Goal: Task Accomplishment & Management: Manage account settings

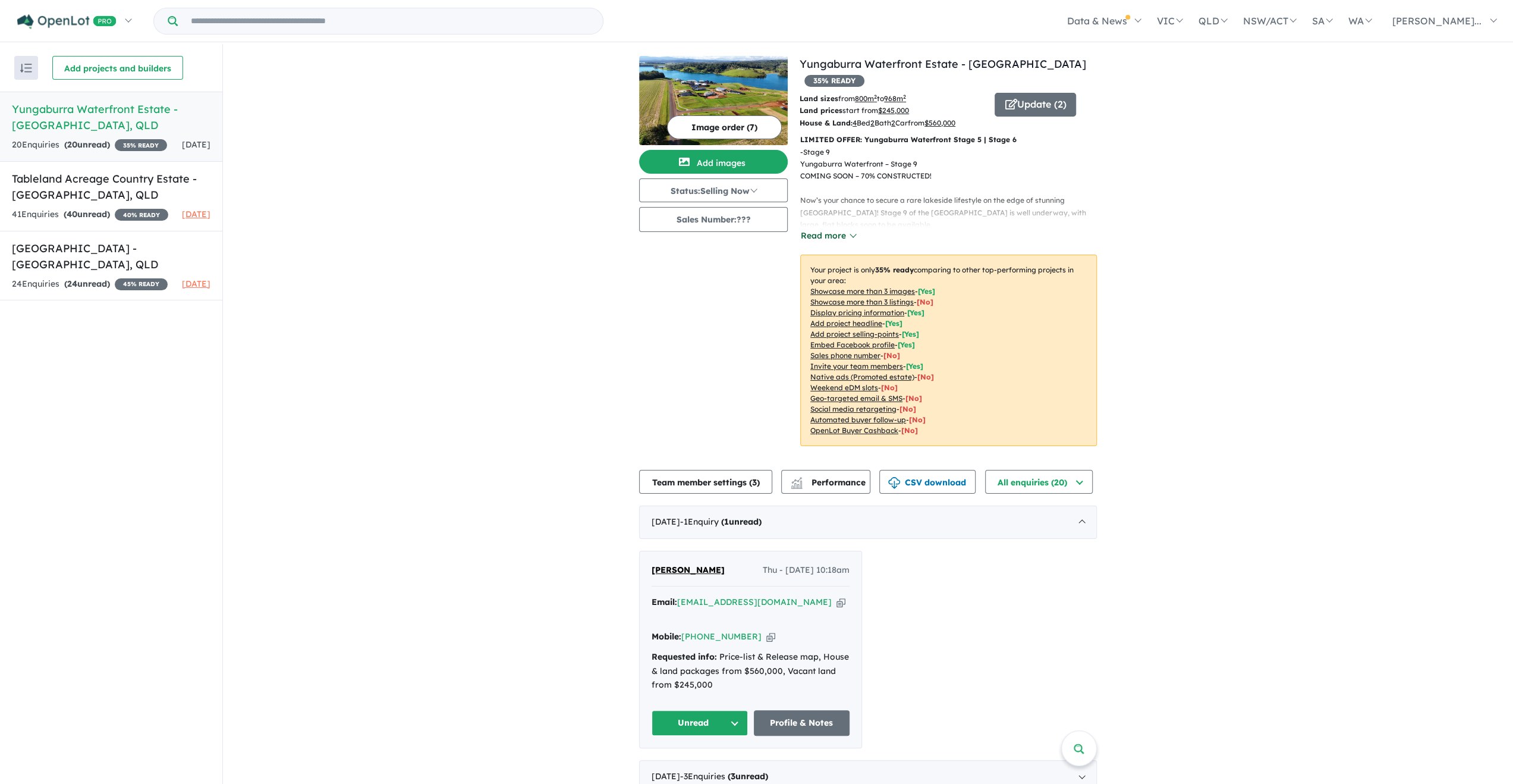
click at [816, 229] on button "Read more" at bounding box center [828, 235] width 56 height 14
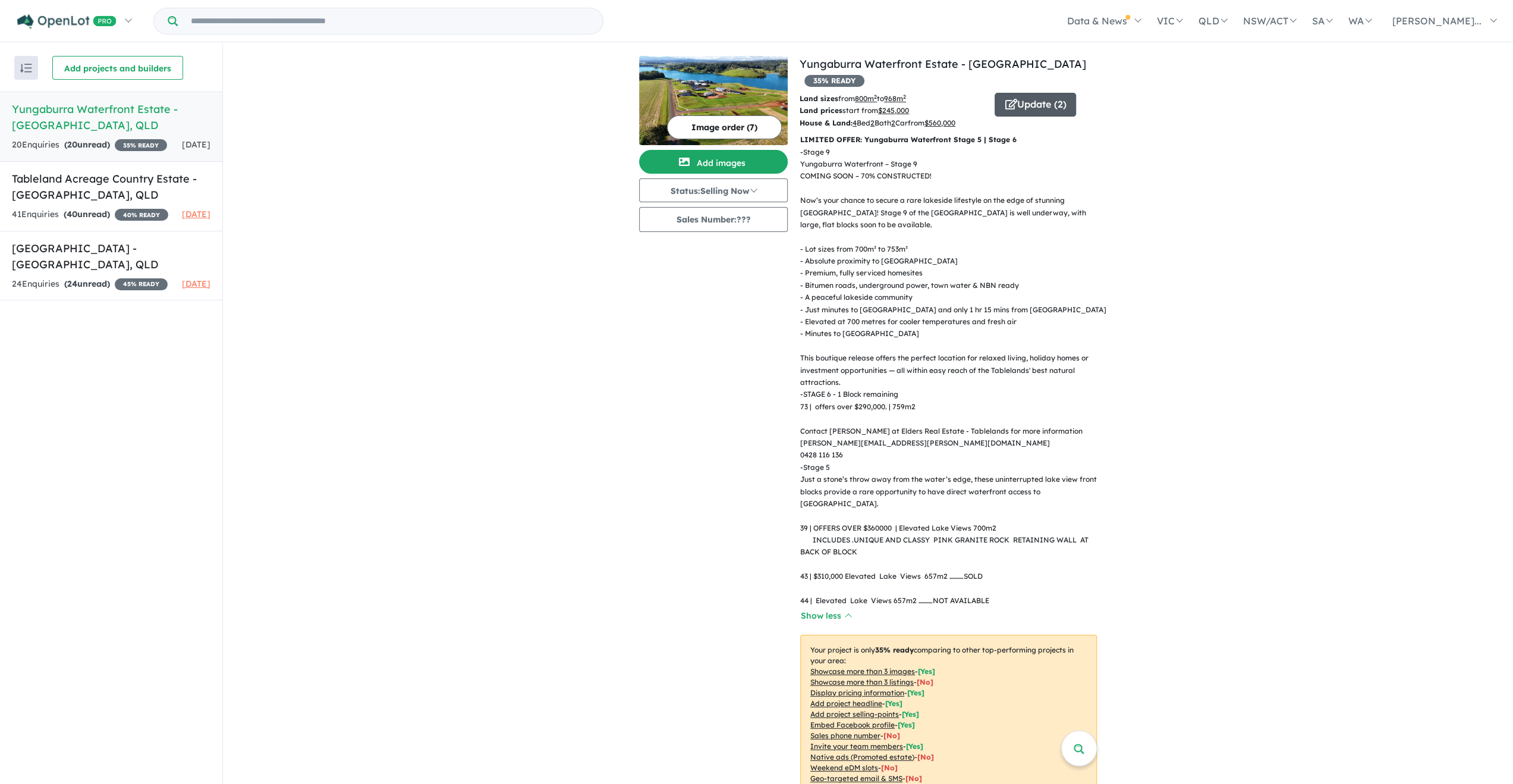
click at [1005, 99] on icon "button" at bounding box center [1010, 104] width 12 height 11
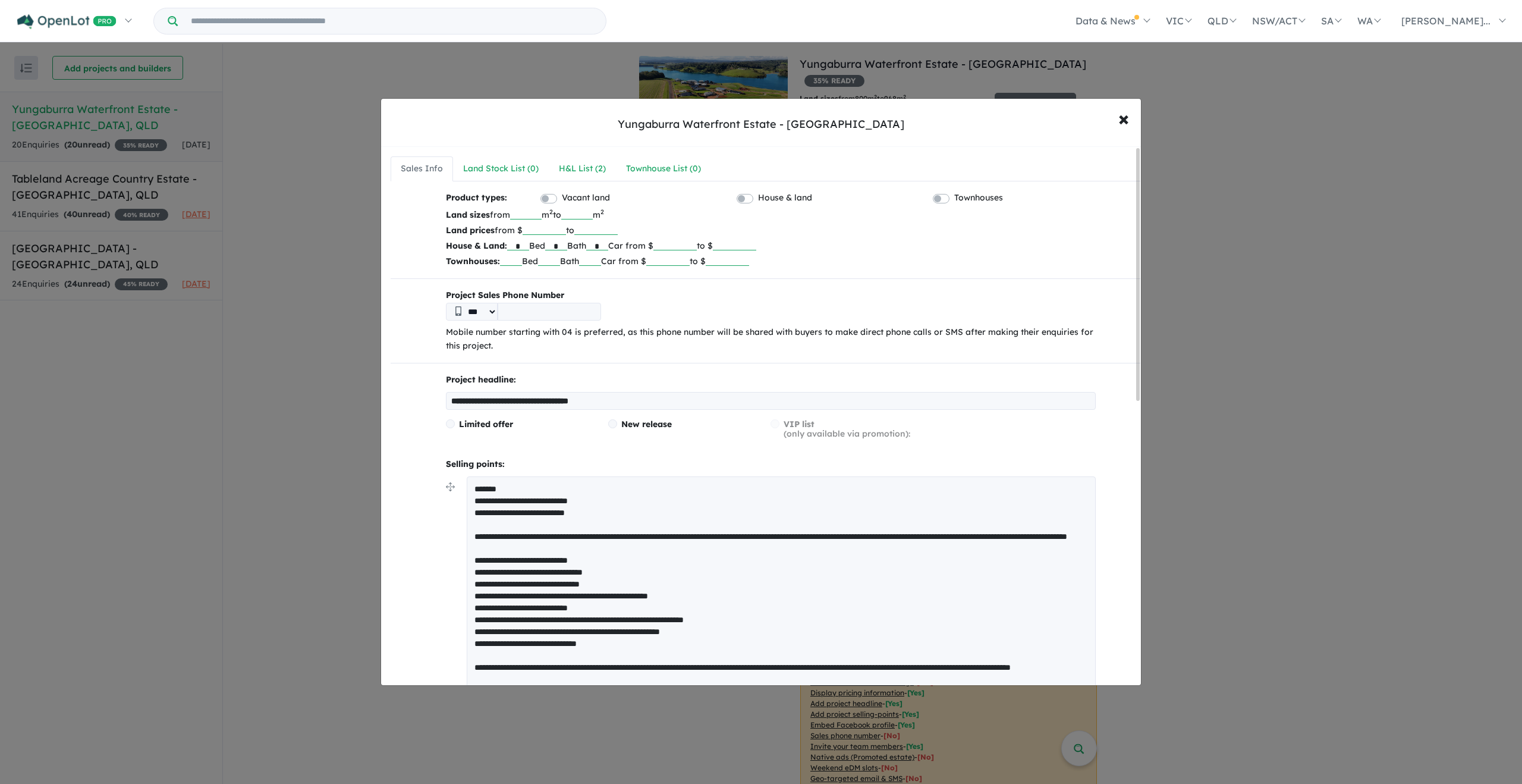
scroll to position [179, 0]
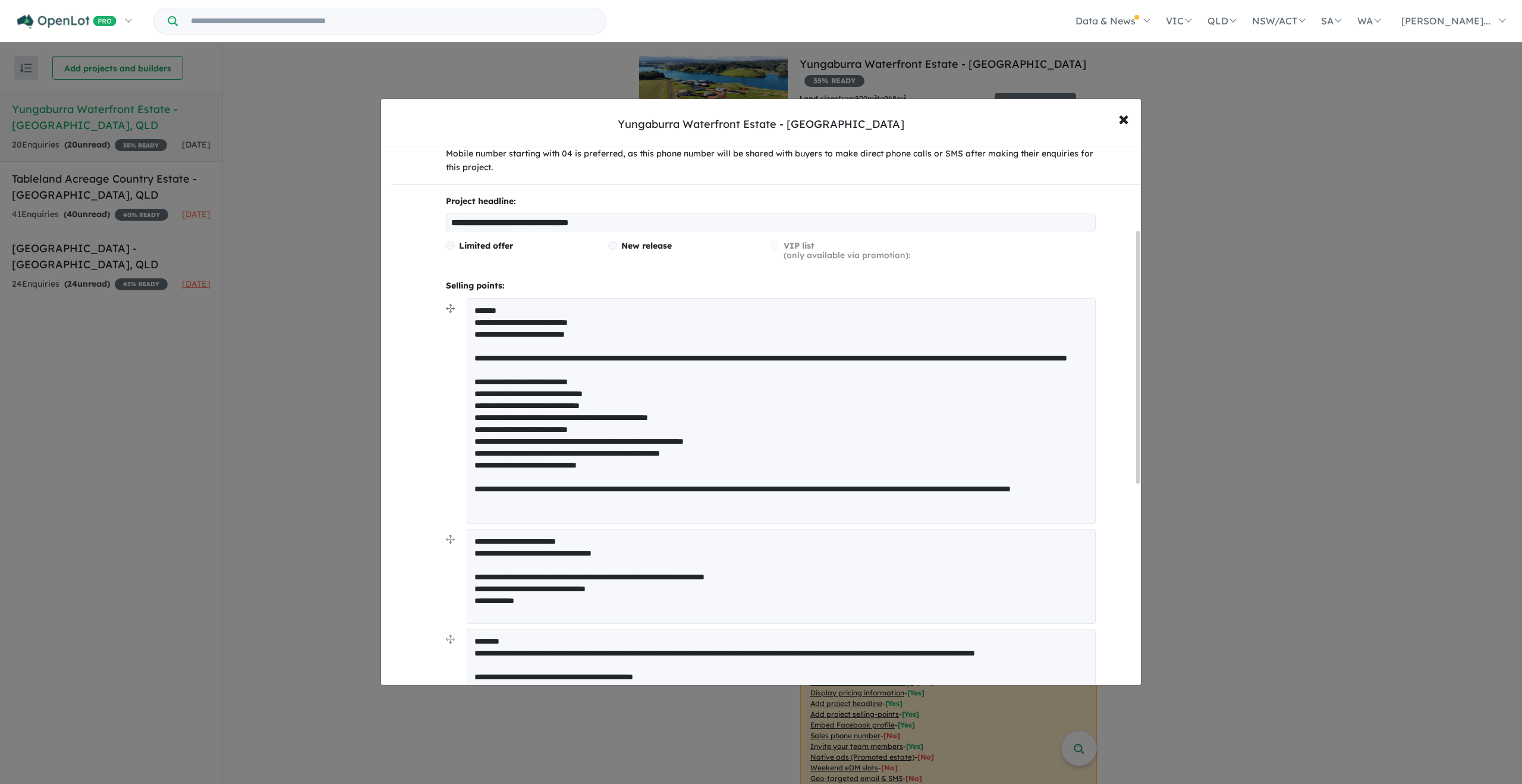
drag, startPoint x: 626, startPoint y: 476, endPoint x: 466, endPoint y: 312, distance: 229.1
click at [466, 312] on textarea "**********" at bounding box center [781, 411] width 629 height 226
paste textarea "**********"
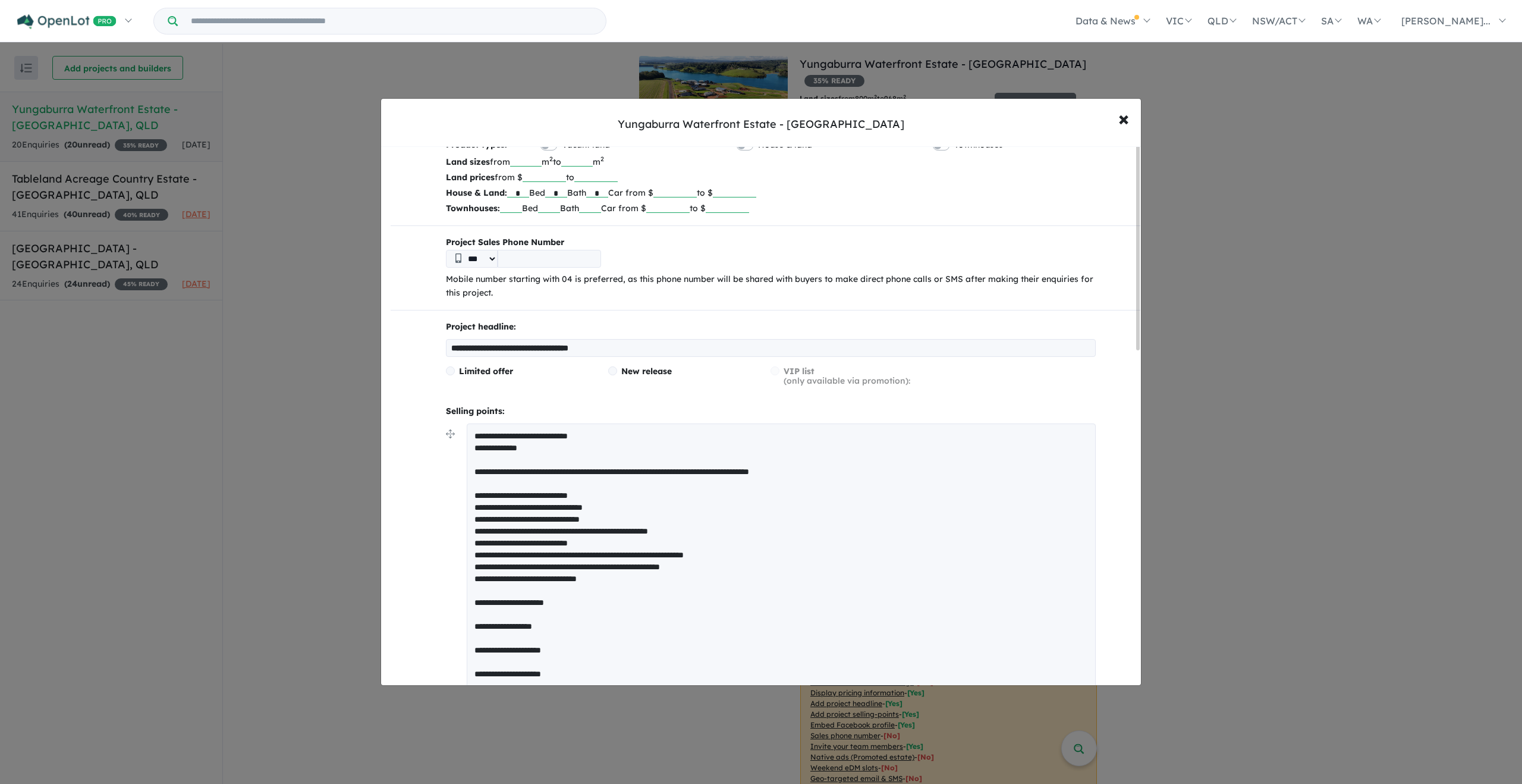
scroll to position [0, 0]
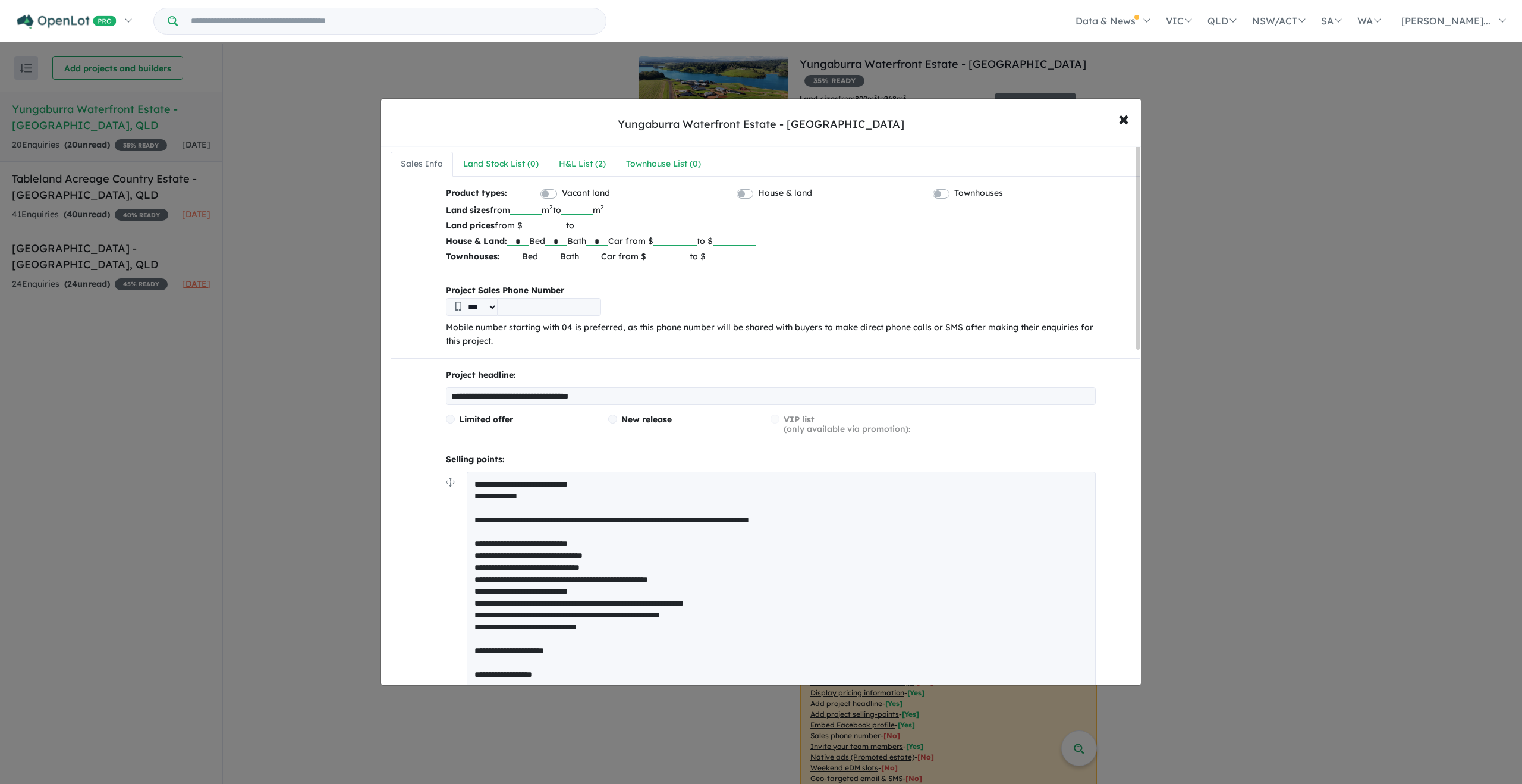
click at [576, 480] on textarea "**********" at bounding box center [781, 715] width 629 height 488
drag, startPoint x: 576, startPoint y: 480, endPoint x: 464, endPoint y: 480, distance: 112.0
click at [464, 480] on li "**********" at bounding box center [771, 717] width 650 height 492
click at [543, 481] on textarea "**********" at bounding box center [781, 715] width 629 height 488
drag, startPoint x: 577, startPoint y: 480, endPoint x: 473, endPoint y: 485, distance: 104.1
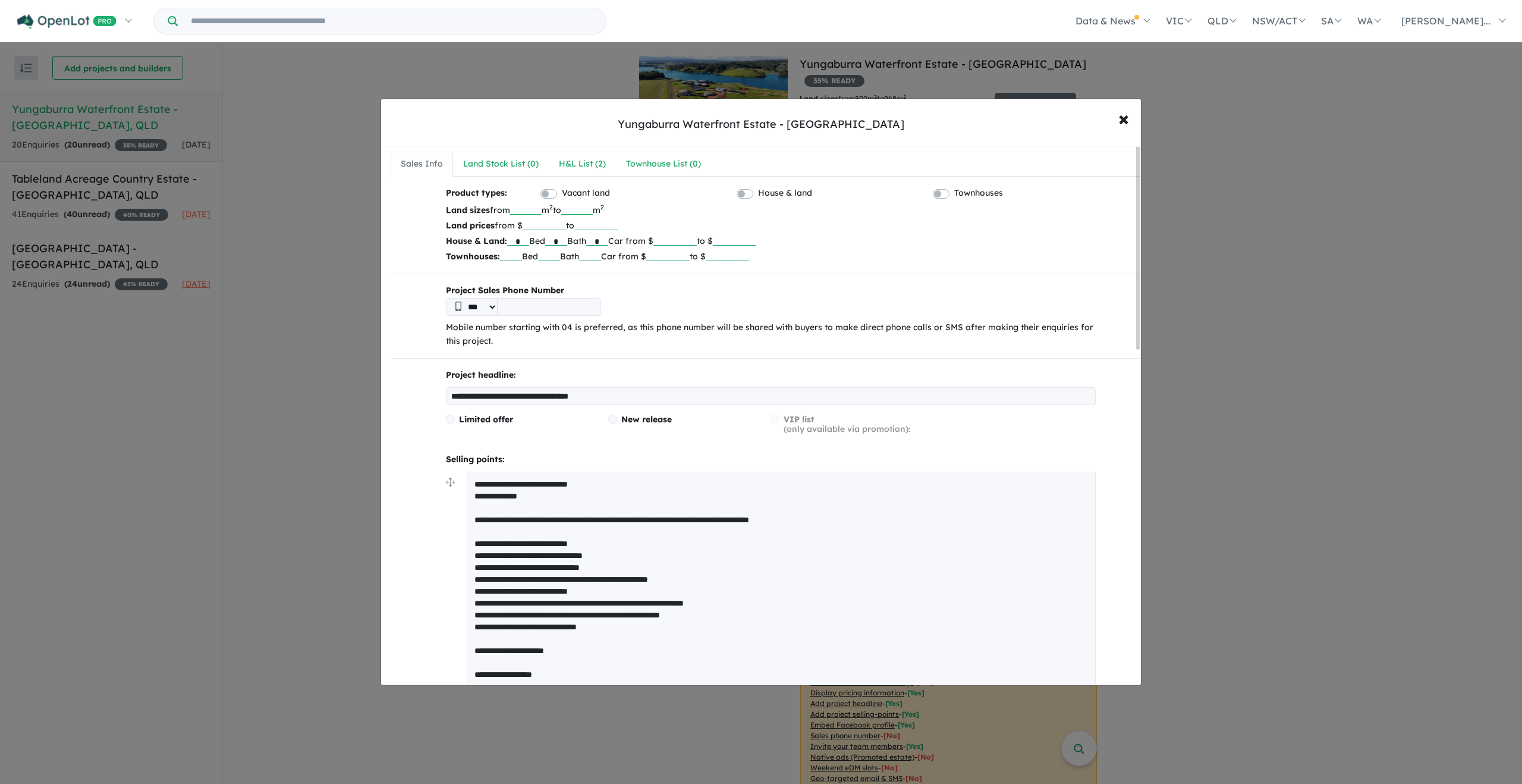
click at [473, 485] on textarea "**********" at bounding box center [781, 715] width 629 height 488
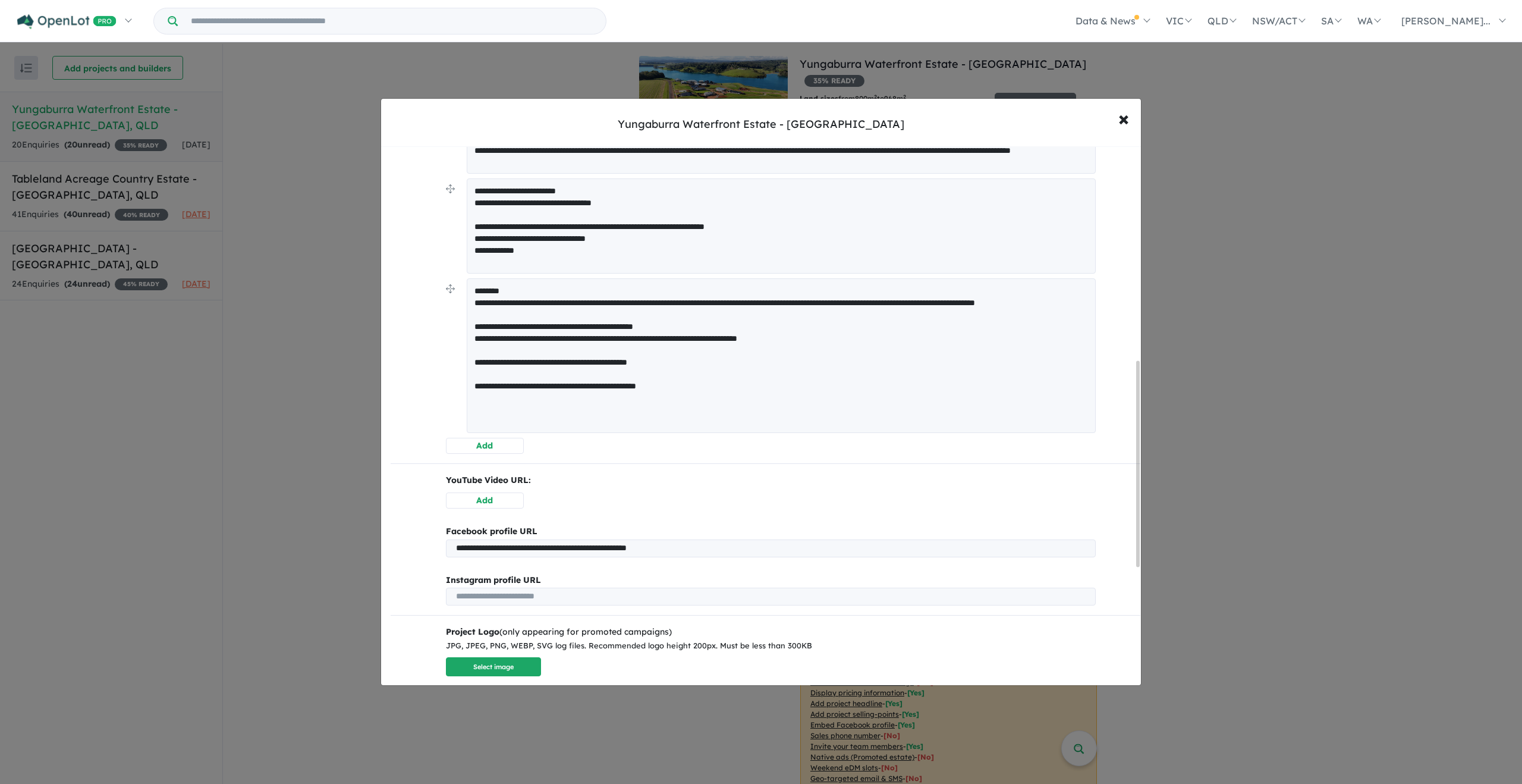
scroll to position [874, 0]
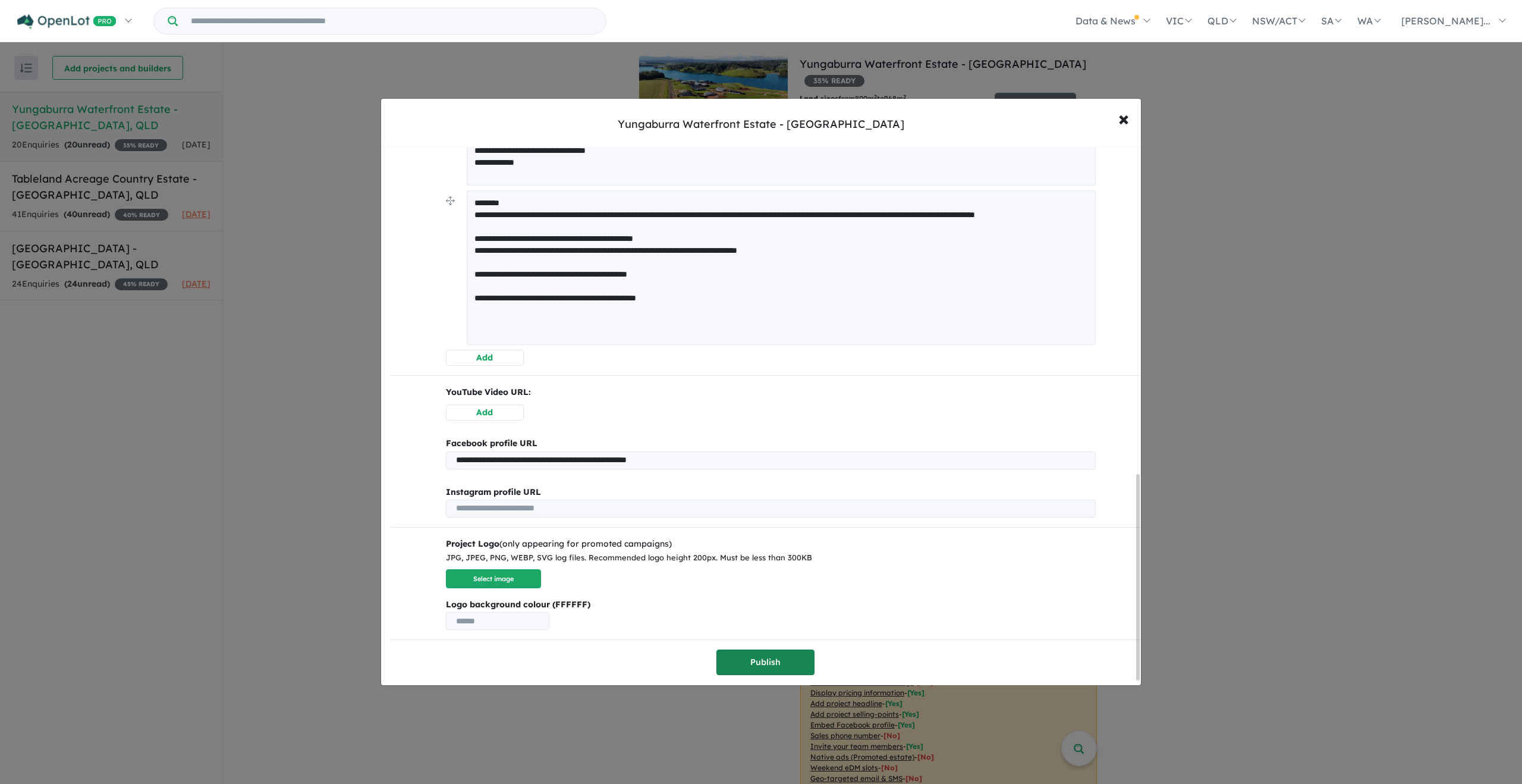
type textarea "**********"
click at [739, 658] on button "Publish" at bounding box center [765, 661] width 98 height 26
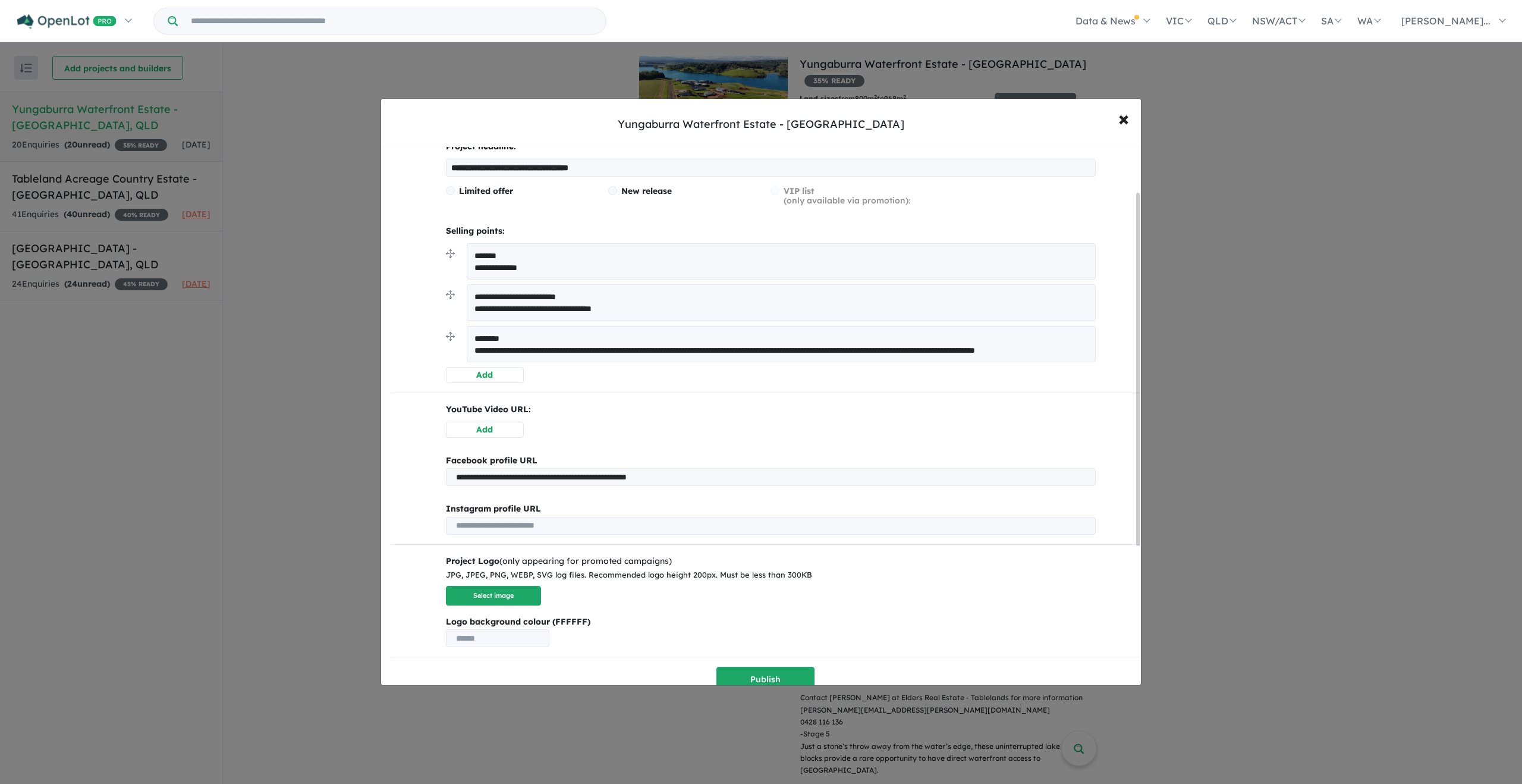
scroll to position [283, 0]
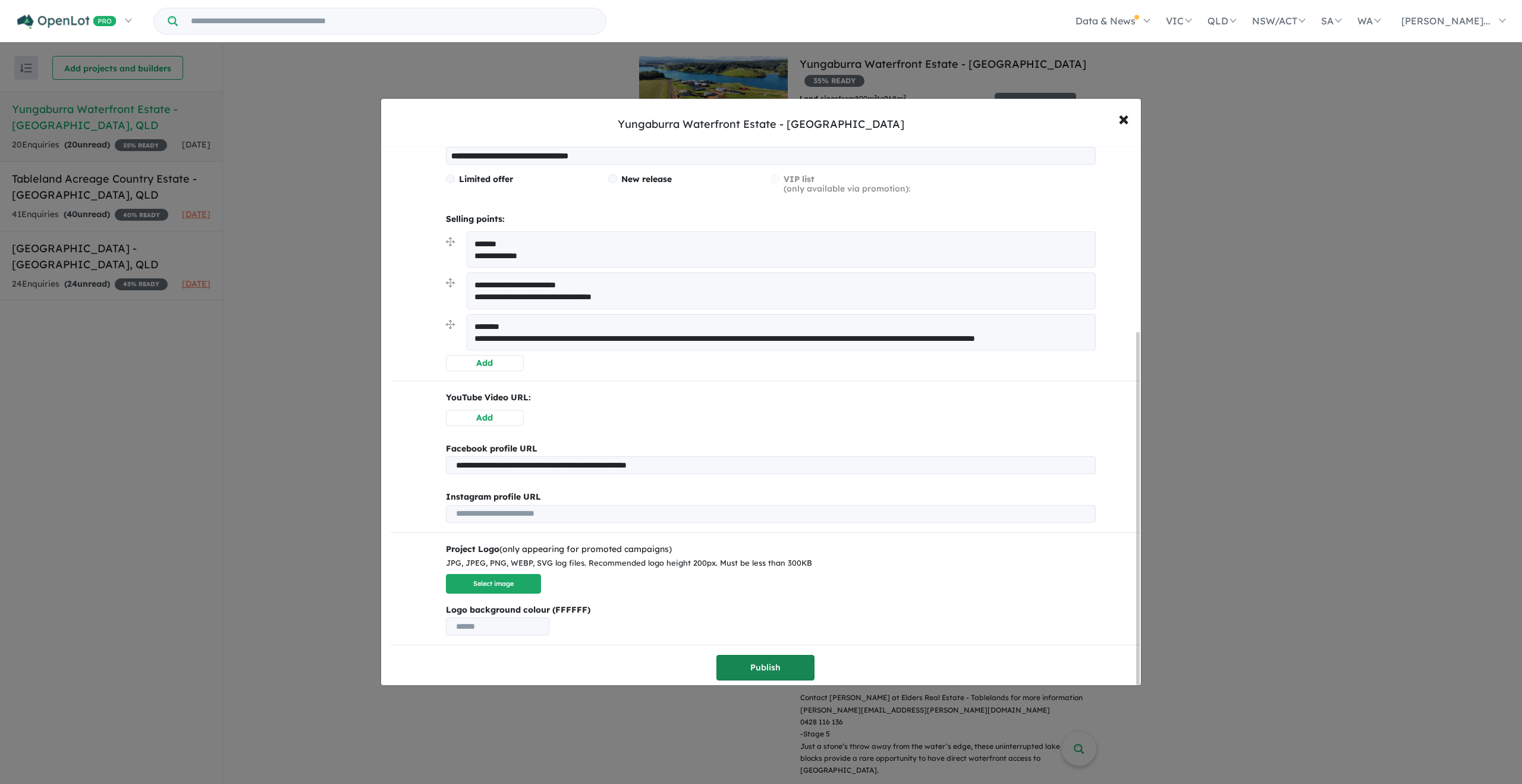
click at [743, 656] on button "Publish" at bounding box center [765, 667] width 98 height 26
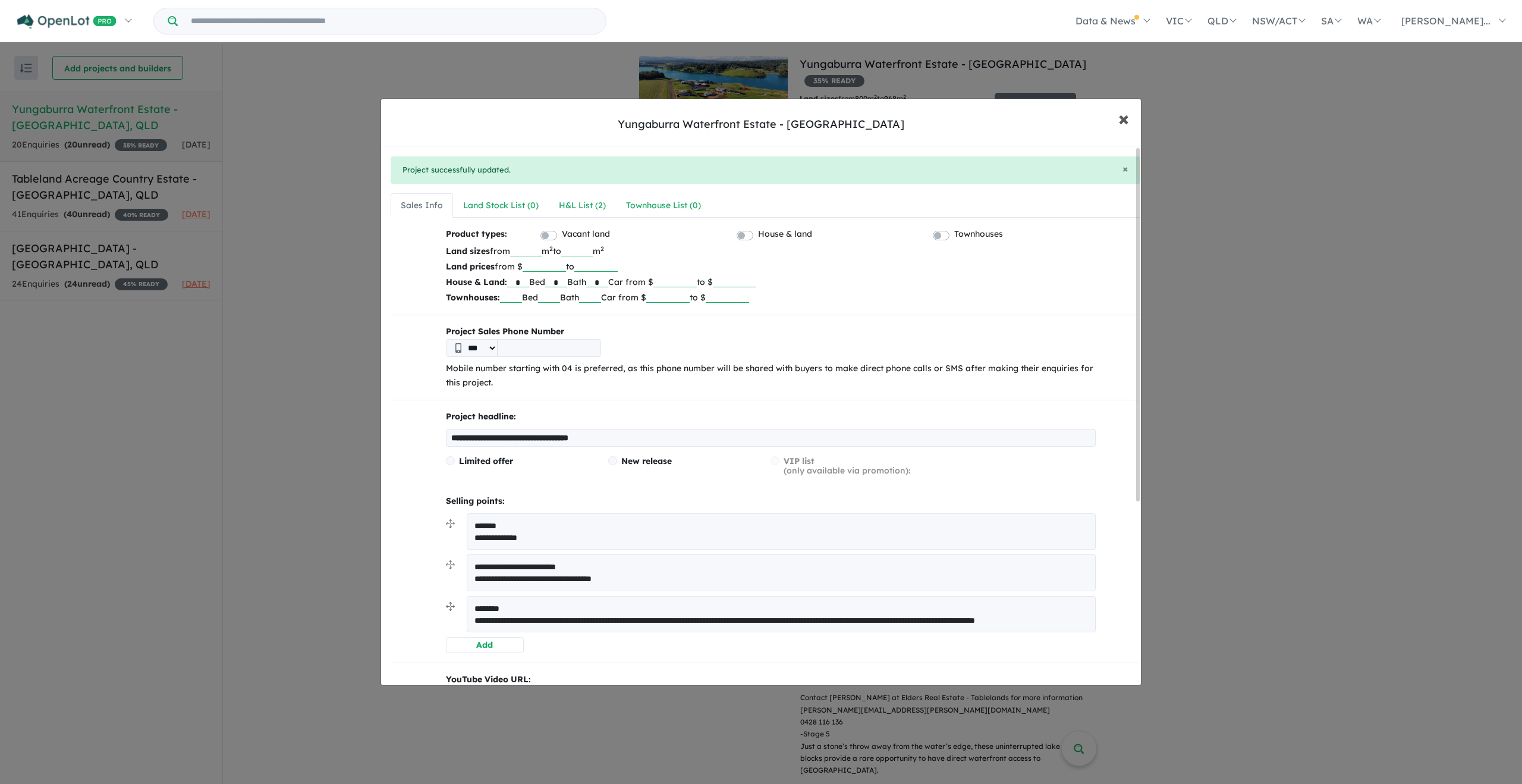
click at [1125, 120] on span "×" at bounding box center [1124, 118] width 11 height 26
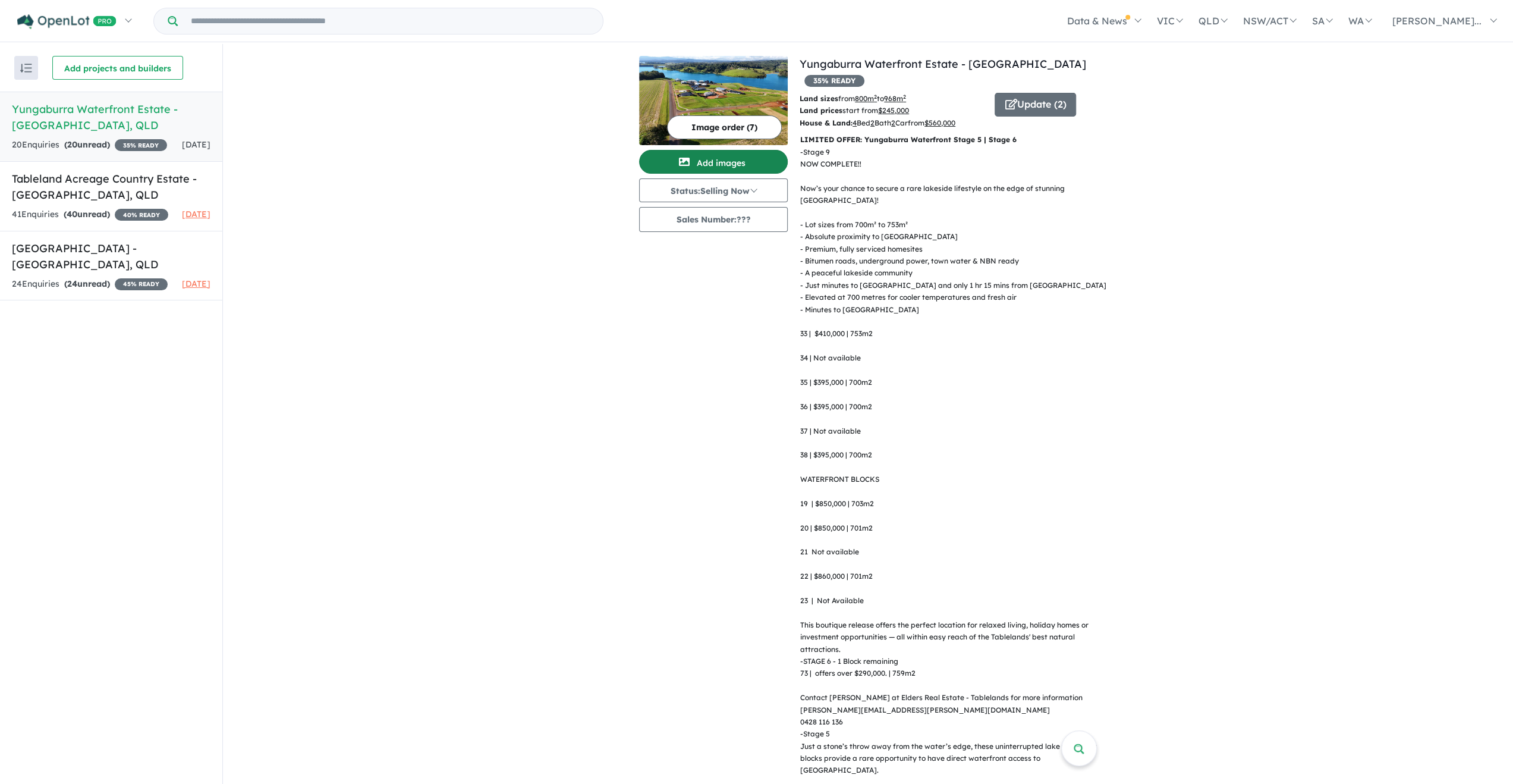
click at [750, 159] on button "Add images" at bounding box center [713, 161] width 149 height 24
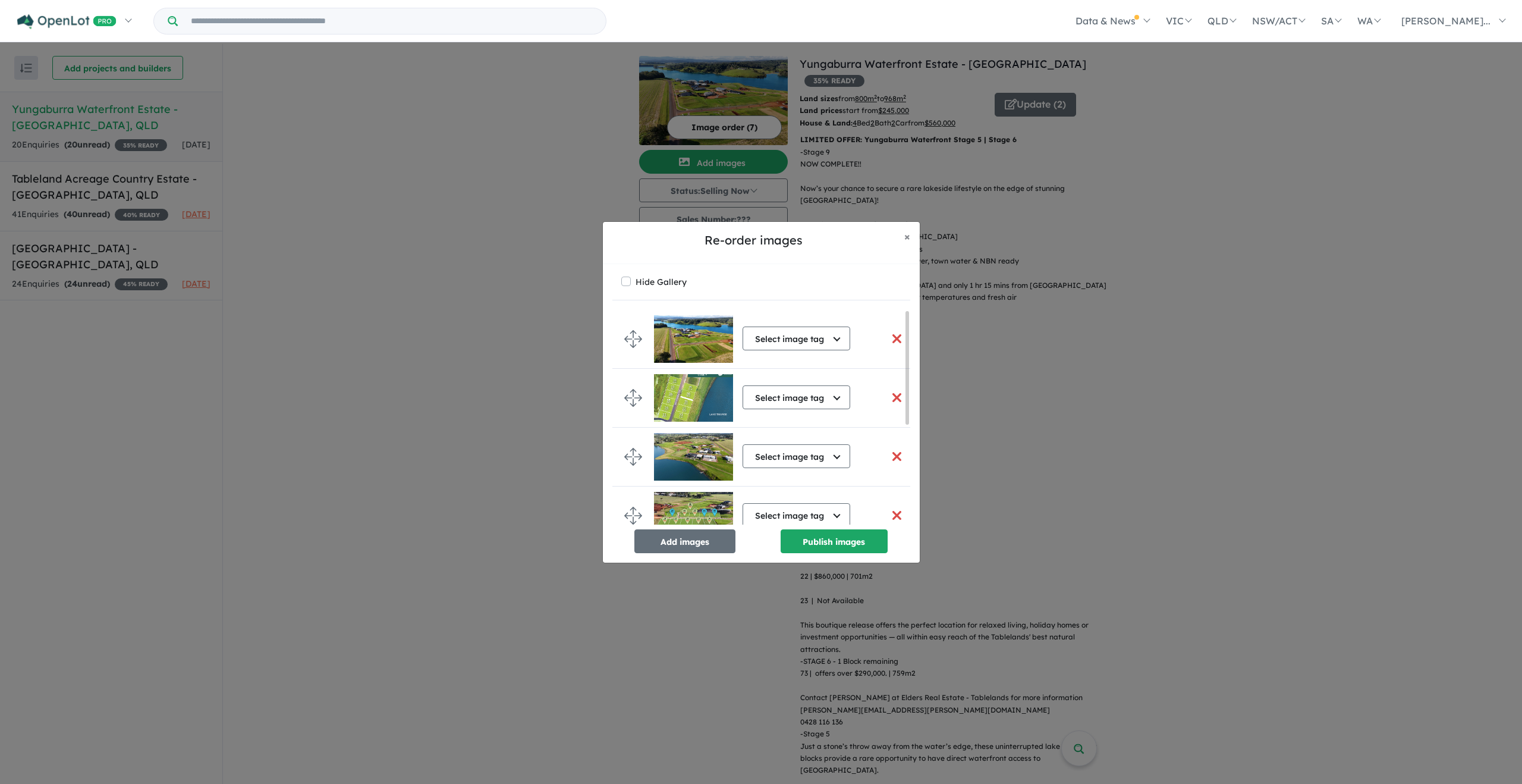
click at [899, 393] on button "button" at bounding box center [897, 397] width 25 height 26
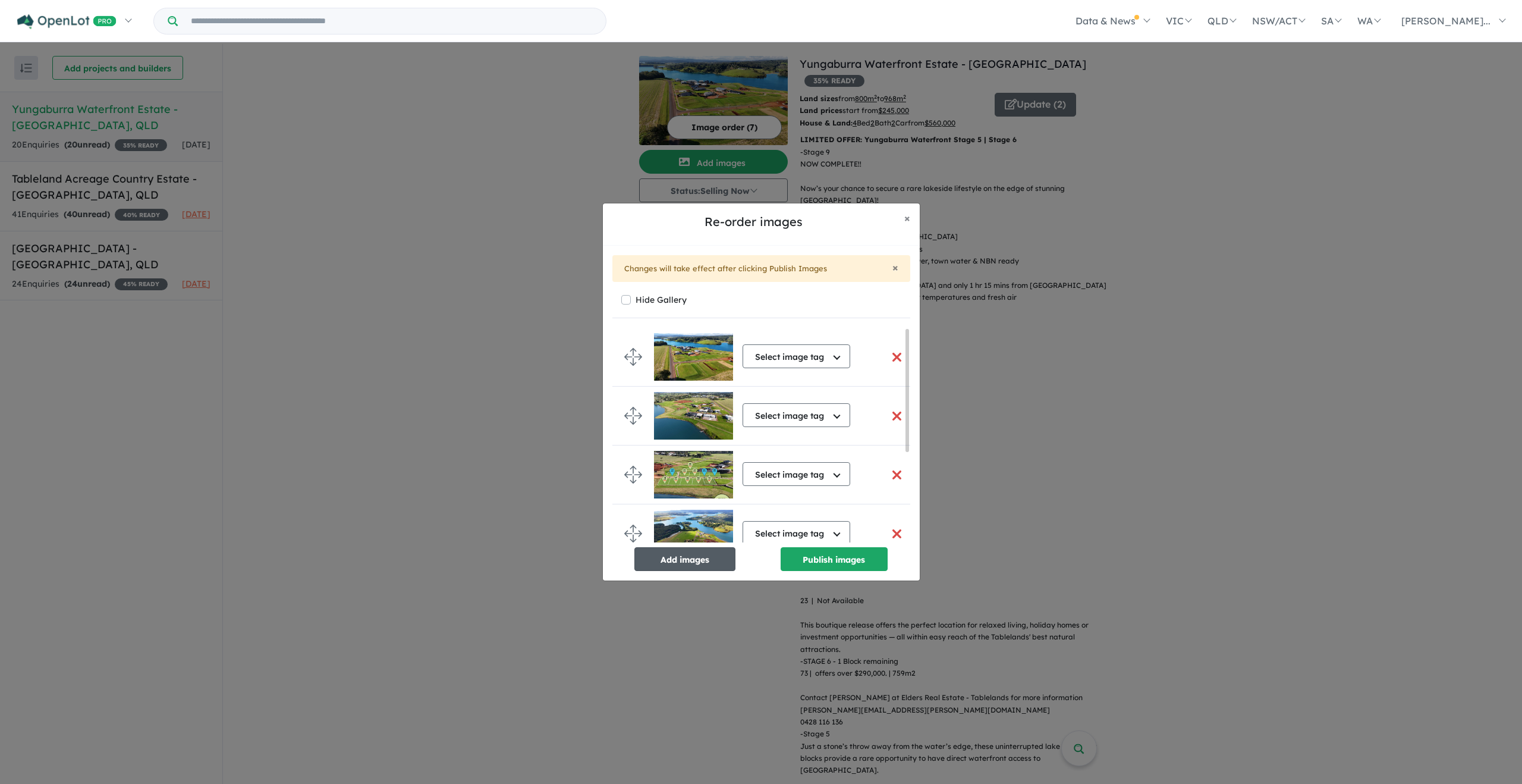
click at [713, 559] on button "Add images" at bounding box center [684, 559] width 101 height 24
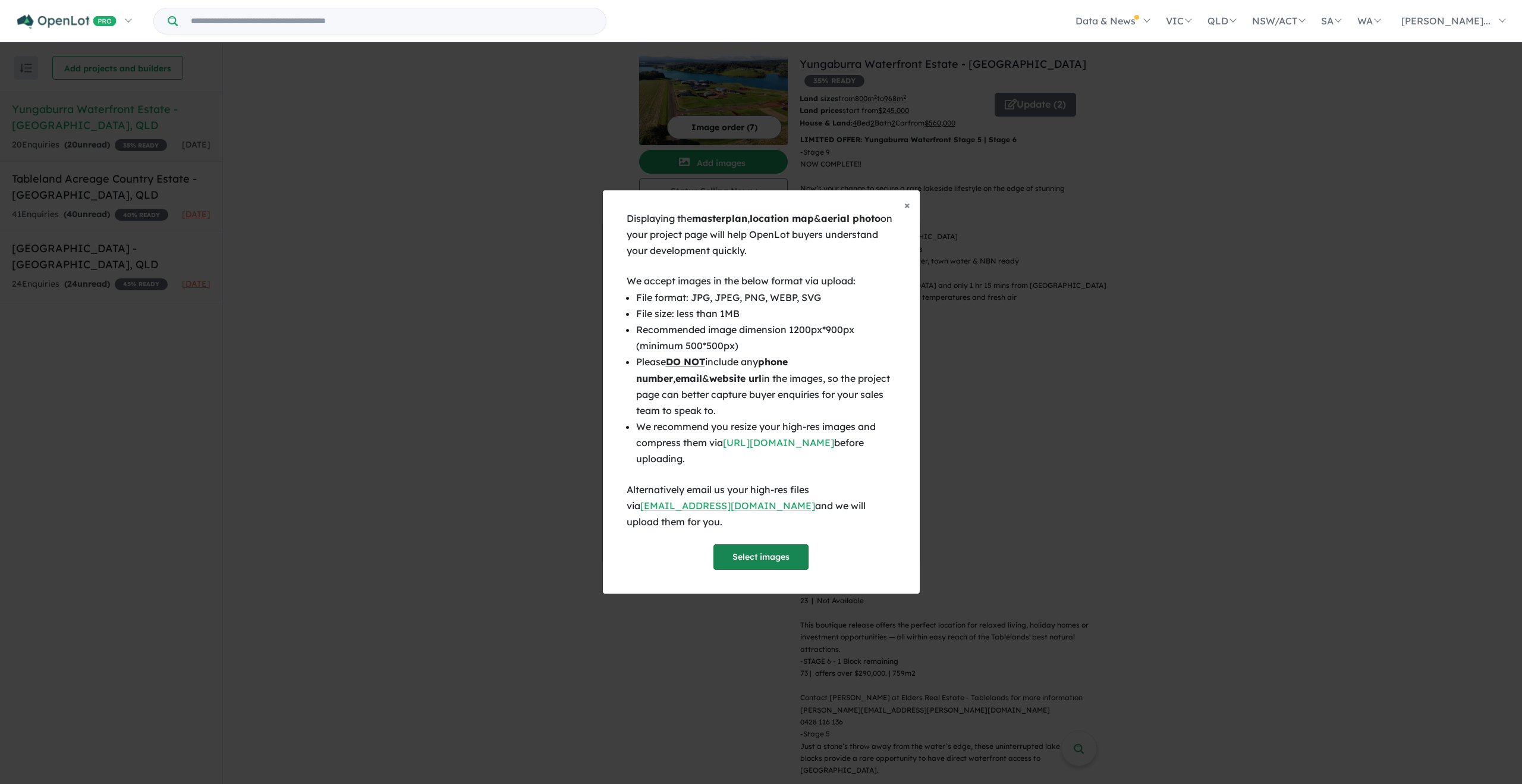
click at [726, 554] on button "Select images" at bounding box center [761, 556] width 95 height 26
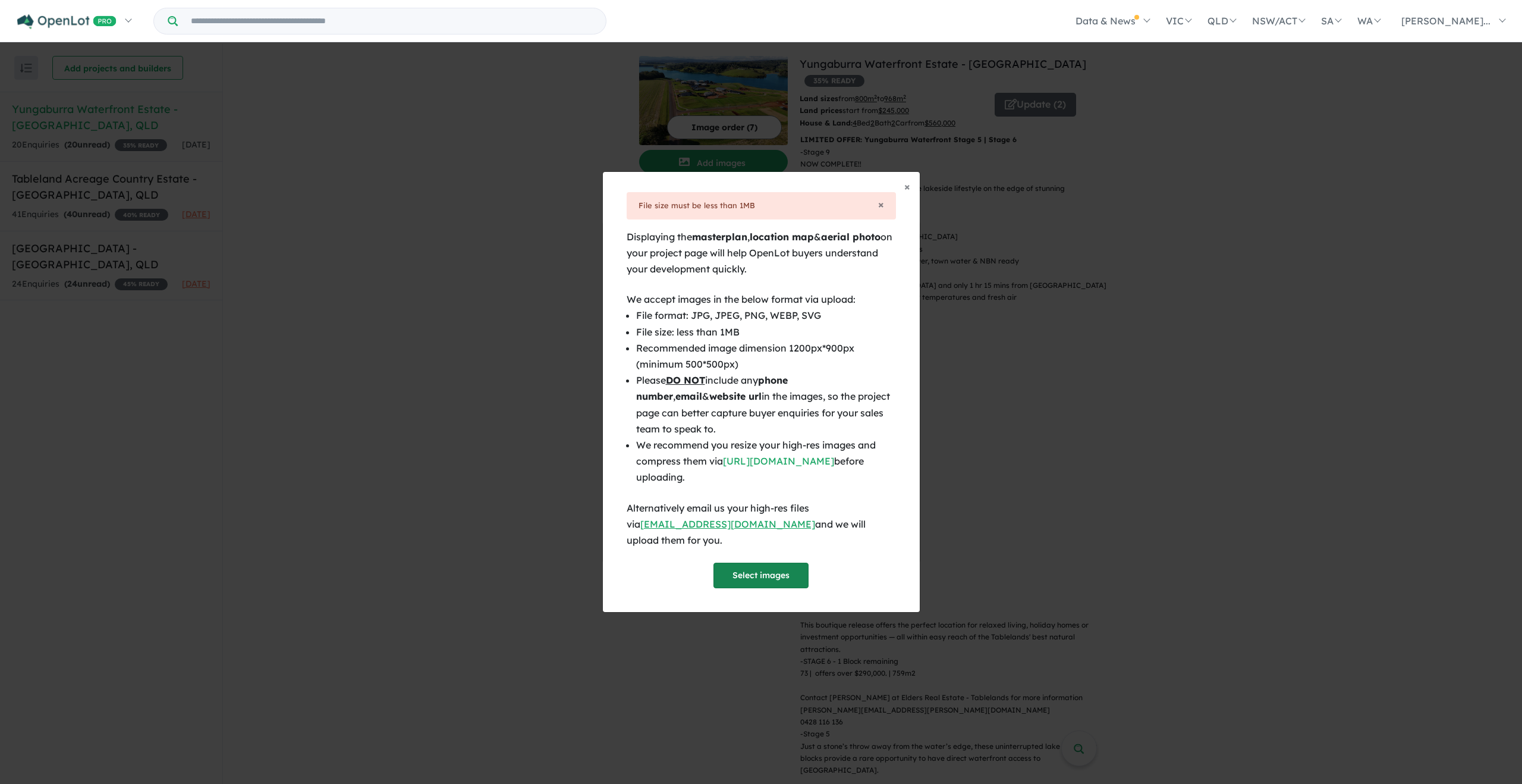
click at [761, 563] on button "Select images" at bounding box center [761, 575] width 95 height 26
click at [731, 563] on button "Select images" at bounding box center [761, 575] width 95 height 26
click at [750, 563] on button "Select images" at bounding box center [761, 575] width 95 height 26
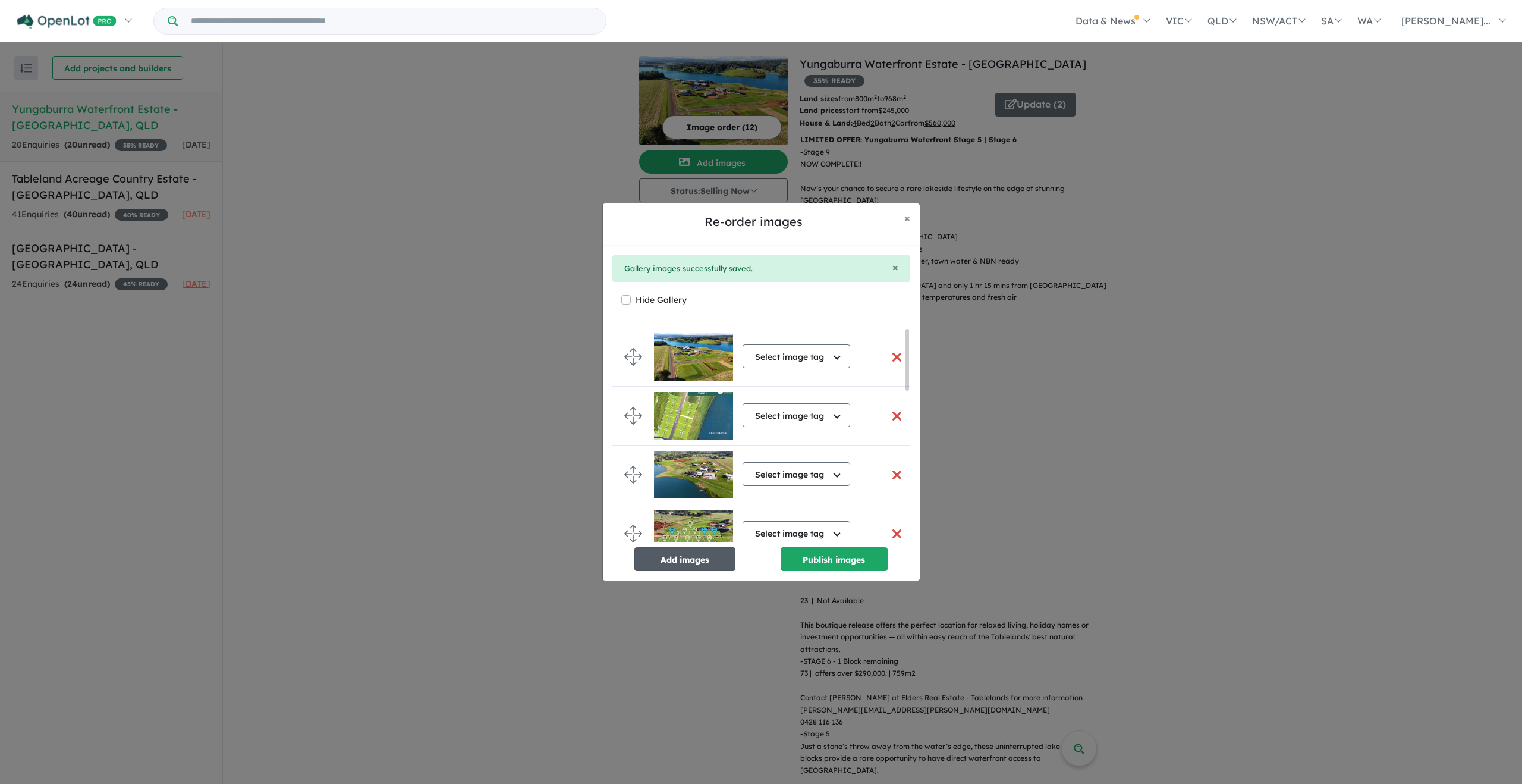
click at [672, 556] on button "Add images" at bounding box center [684, 559] width 101 height 24
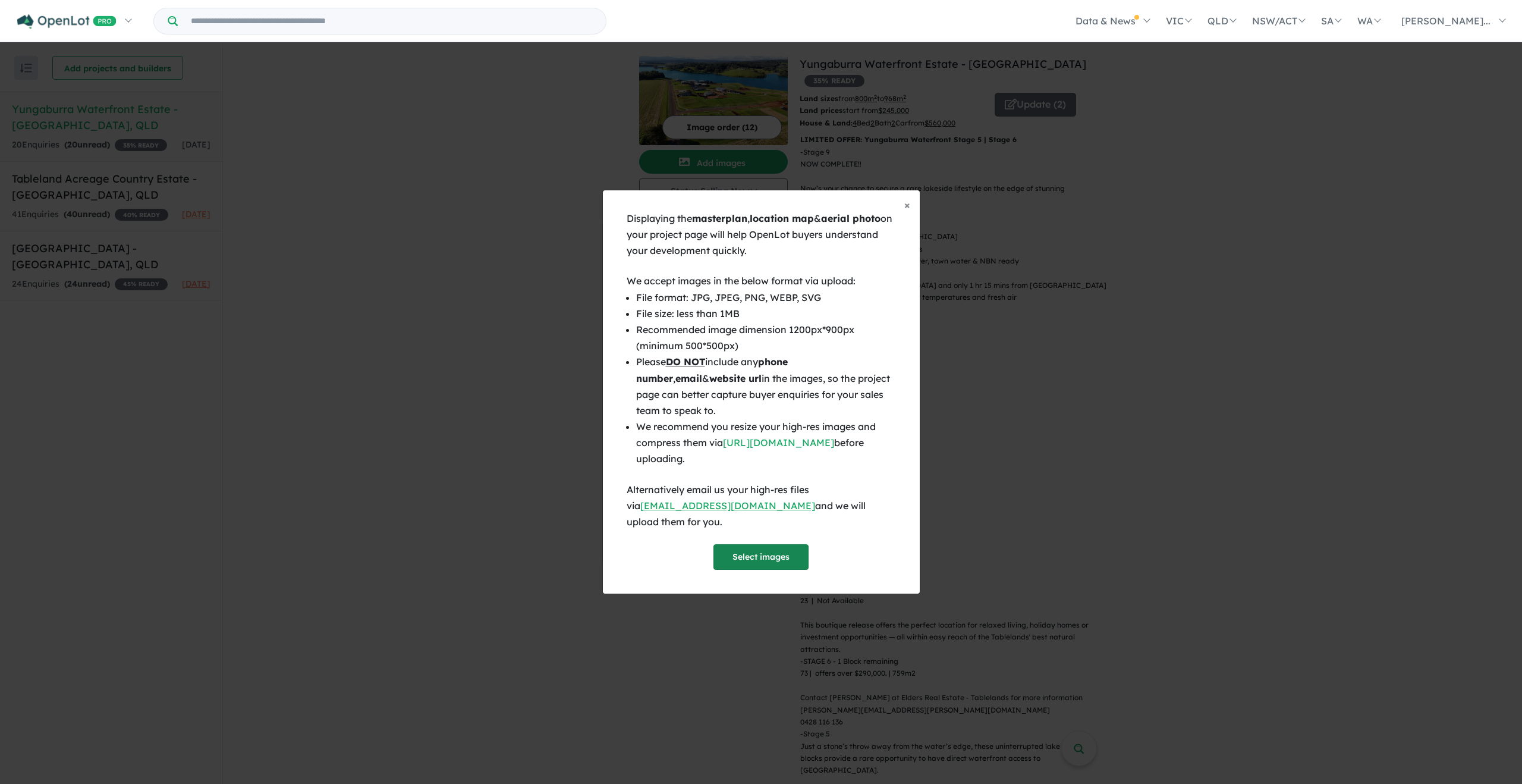
click at [745, 556] on button "Select images" at bounding box center [761, 556] width 95 height 26
click at [736, 550] on button "Select images" at bounding box center [761, 556] width 95 height 26
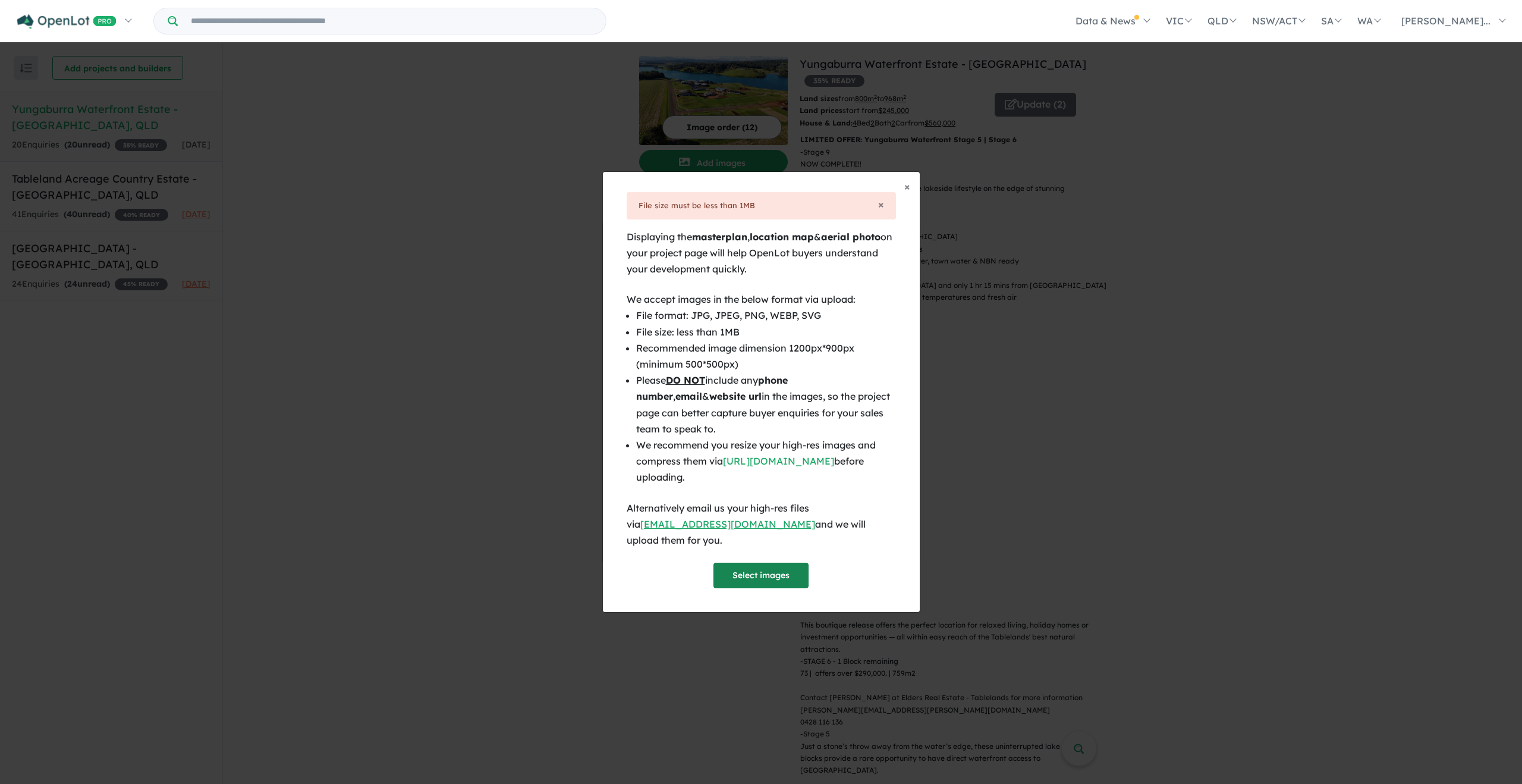
click at [746, 566] on button "Select images" at bounding box center [761, 575] width 95 height 26
click at [731, 565] on button "Select images" at bounding box center [761, 575] width 95 height 26
click at [909, 193] on span "×" at bounding box center [907, 186] width 6 height 14
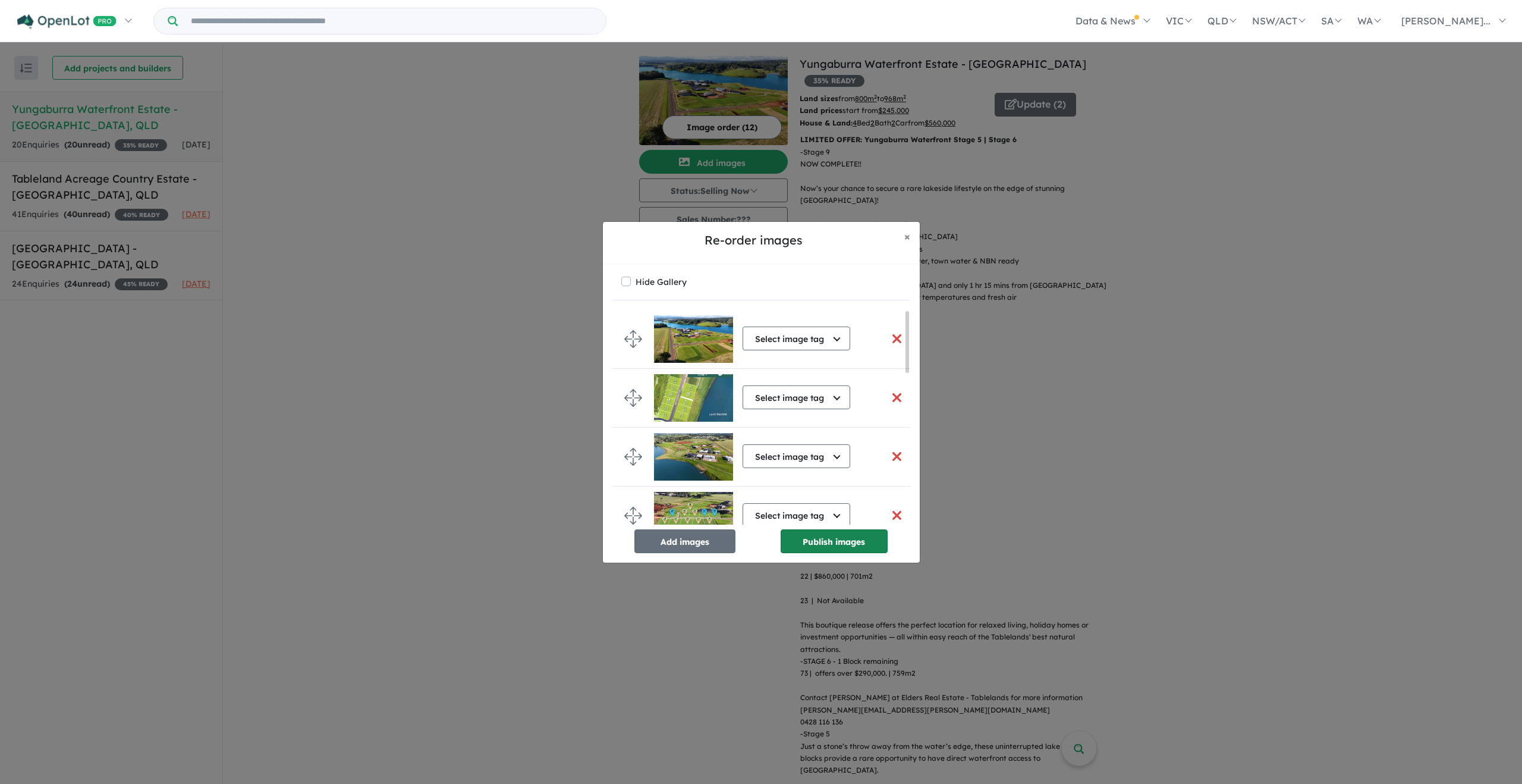
click at [819, 547] on button "Publish images" at bounding box center [834, 540] width 107 height 24
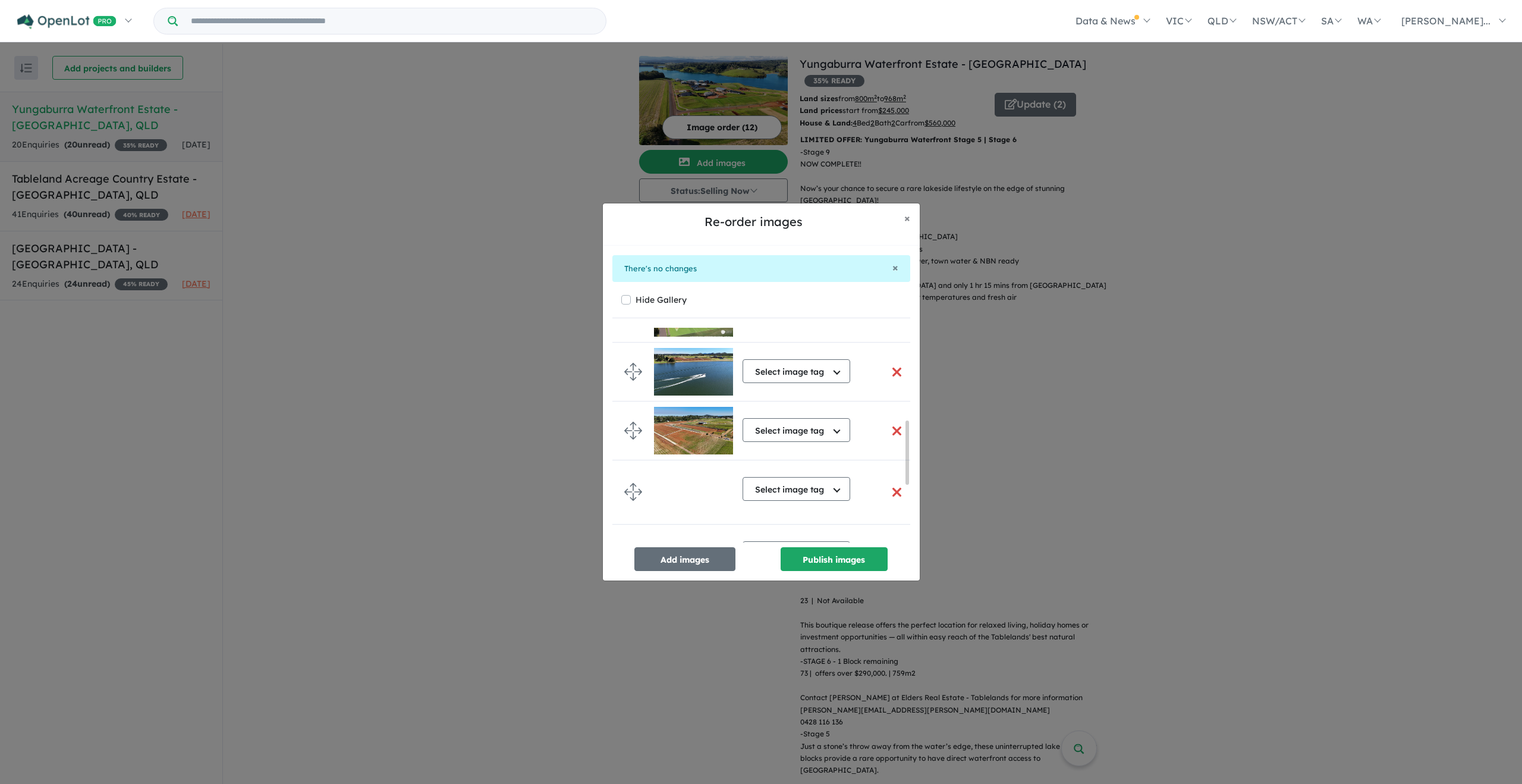
scroll to position [484, 0]
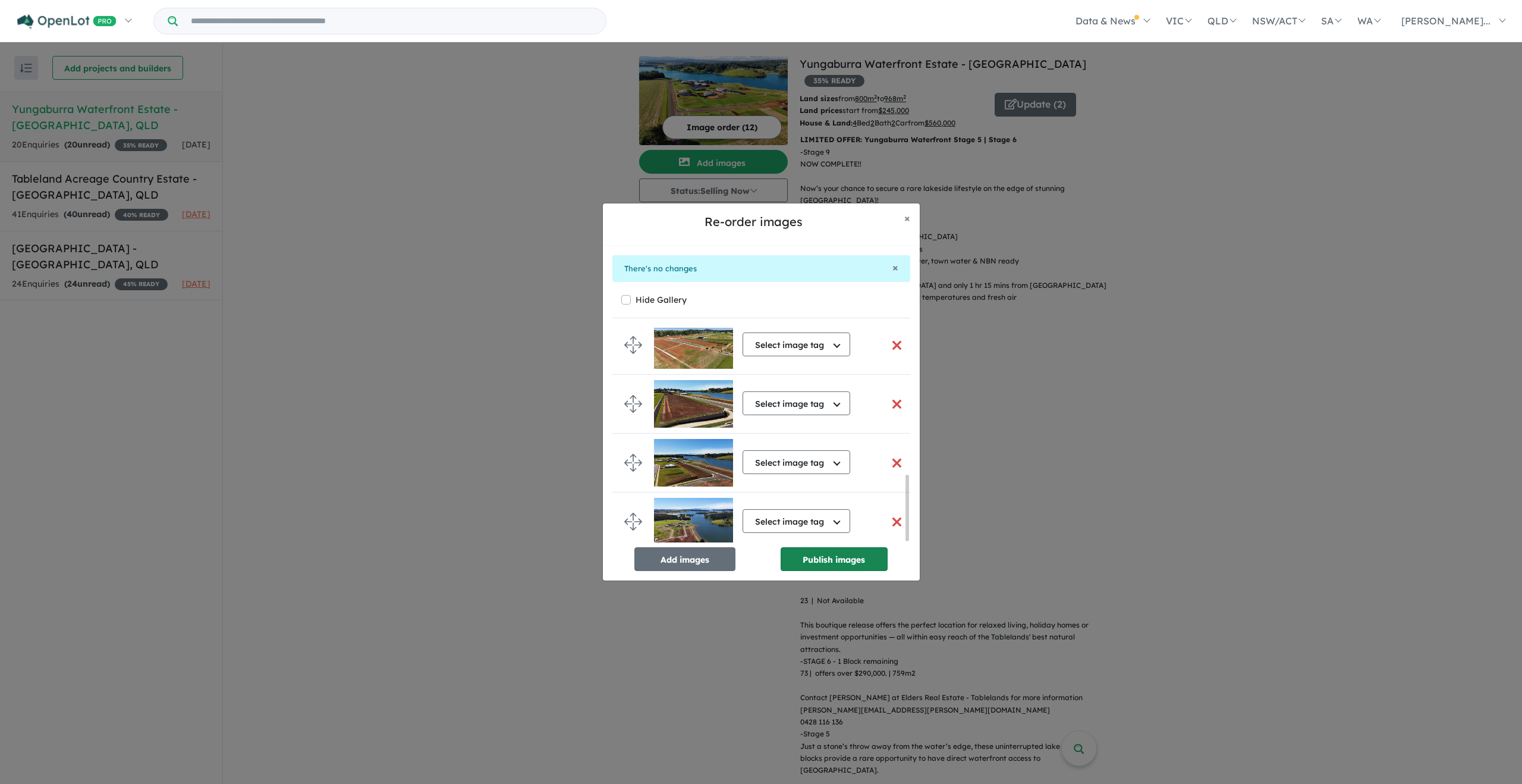
click at [842, 563] on button "Publish images" at bounding box center [834, 559] width 107 height 24
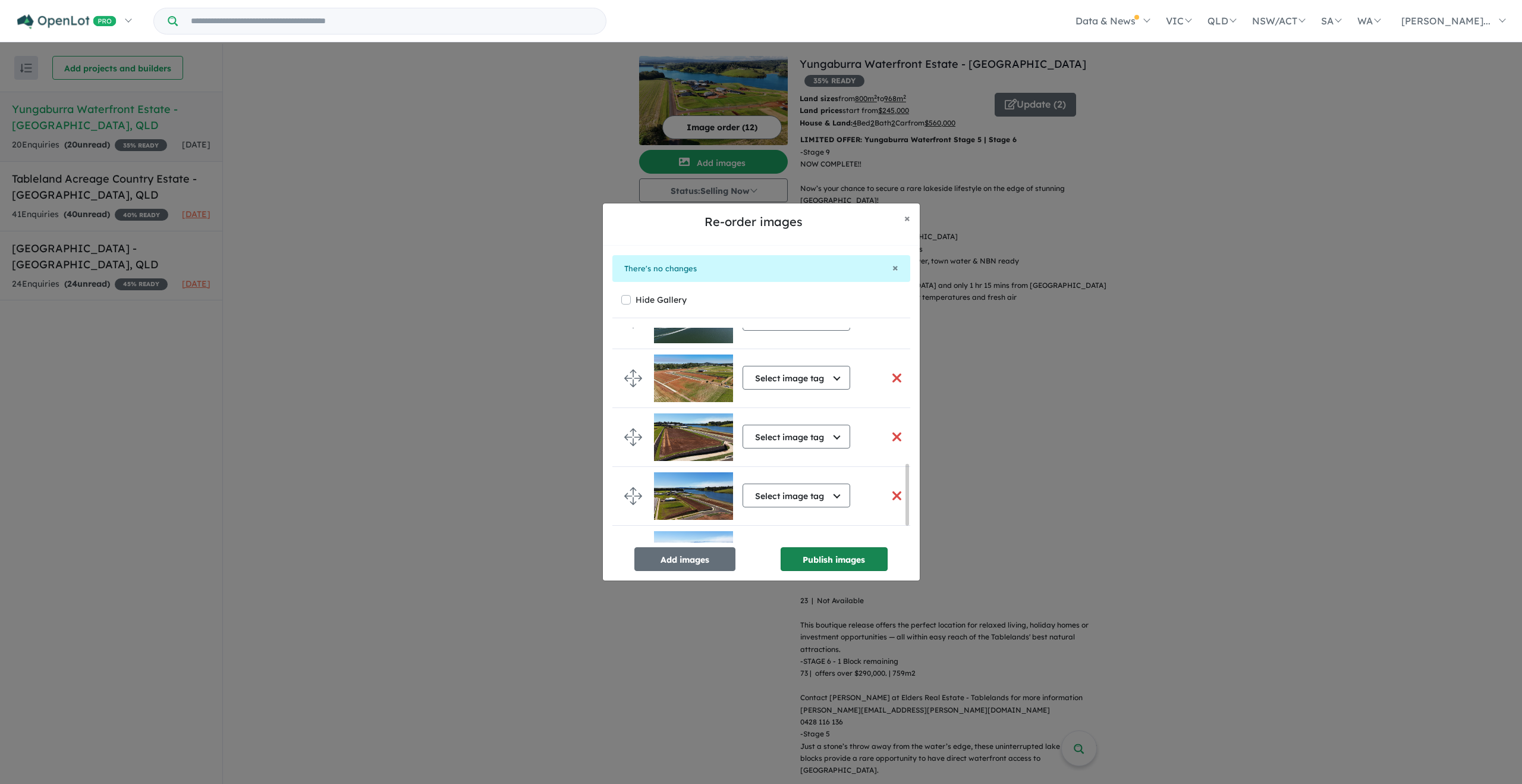
click at [842, 563] on button "Publish images" at bounding box center [834, 559] width 107 height 24
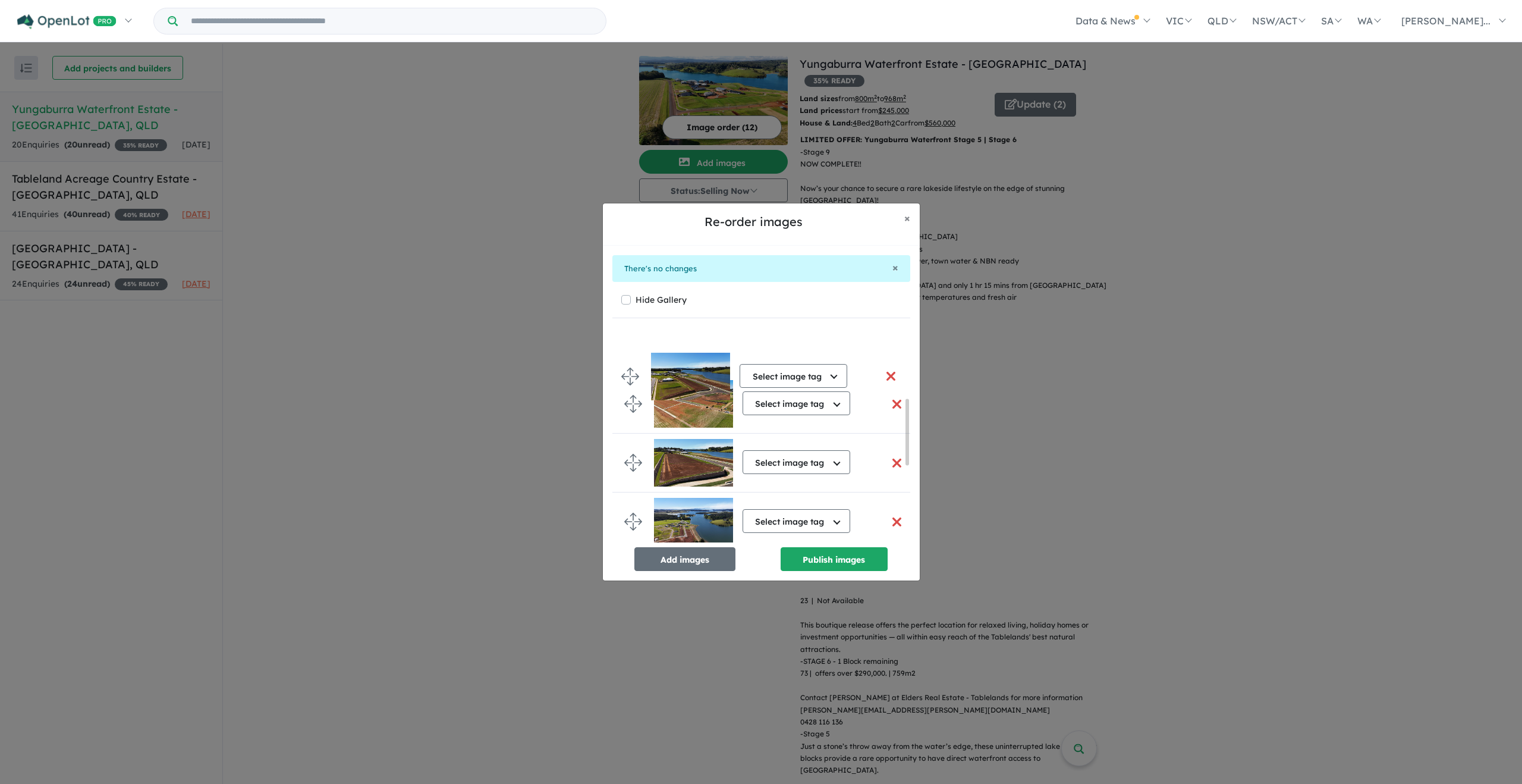
scroll to position [0, 0]
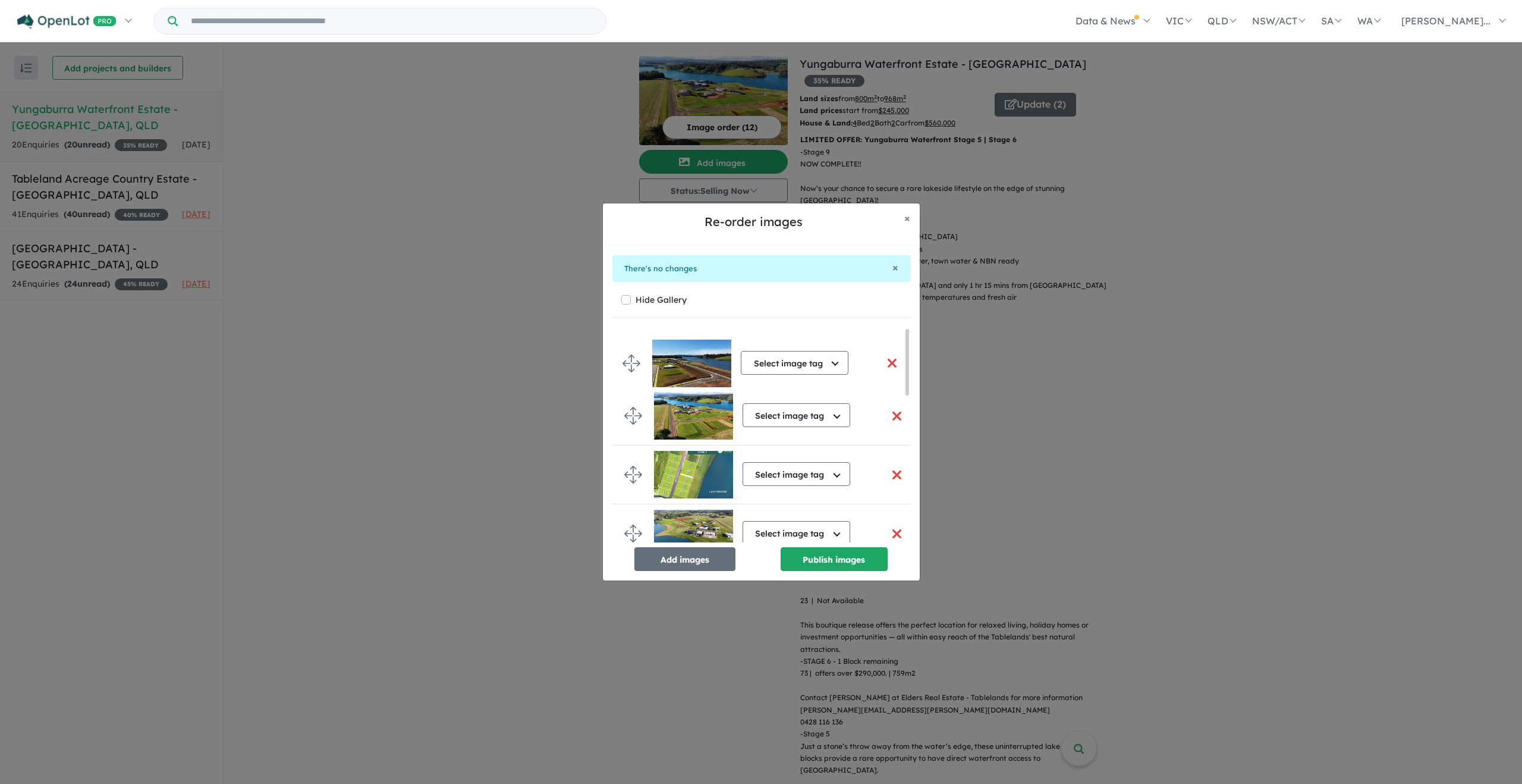
drag, startPoint x: 625, startPoint y: 463, endPoint x: 624, endPoint y: 367, distance: 96.0
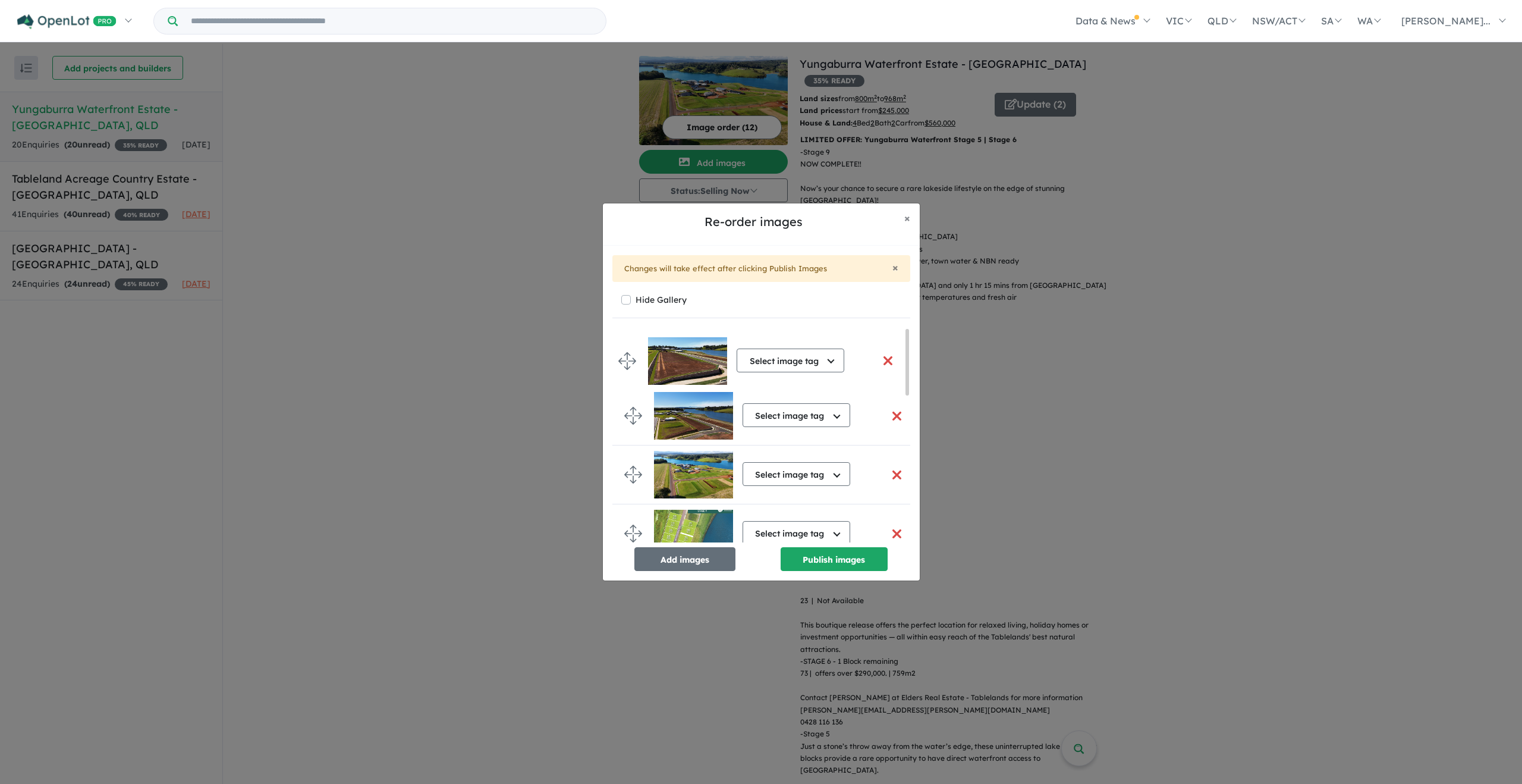
drag, startPoint x: 632, startPoint y: 458, endPoint x: 627, endPoint y: 364, distance: 94.1
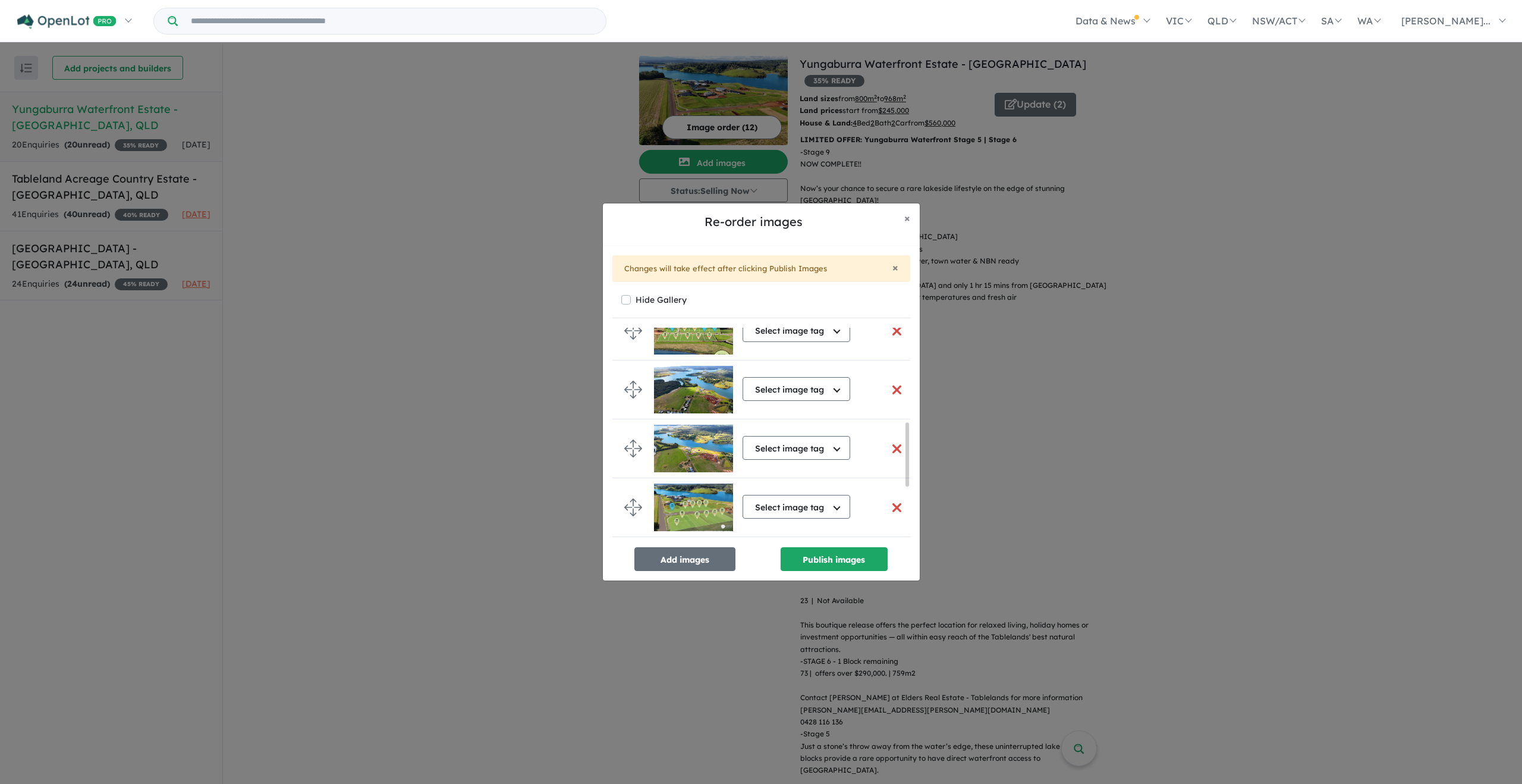
scroll to position [484, 0]
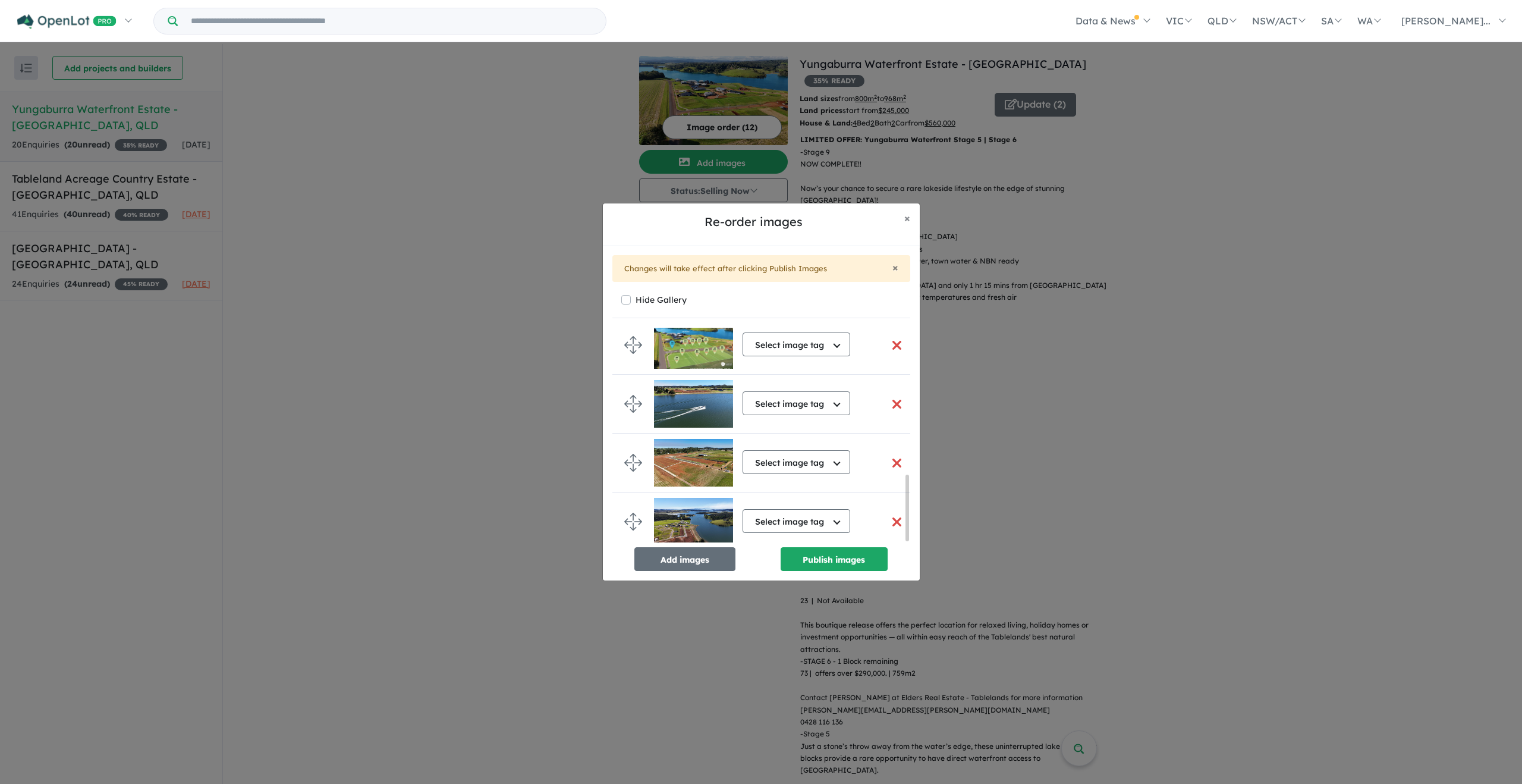
drag, startPoint x: 630, startPoint y: 513, endPoint x: 631, endPoint y: 468, distance: 45.0
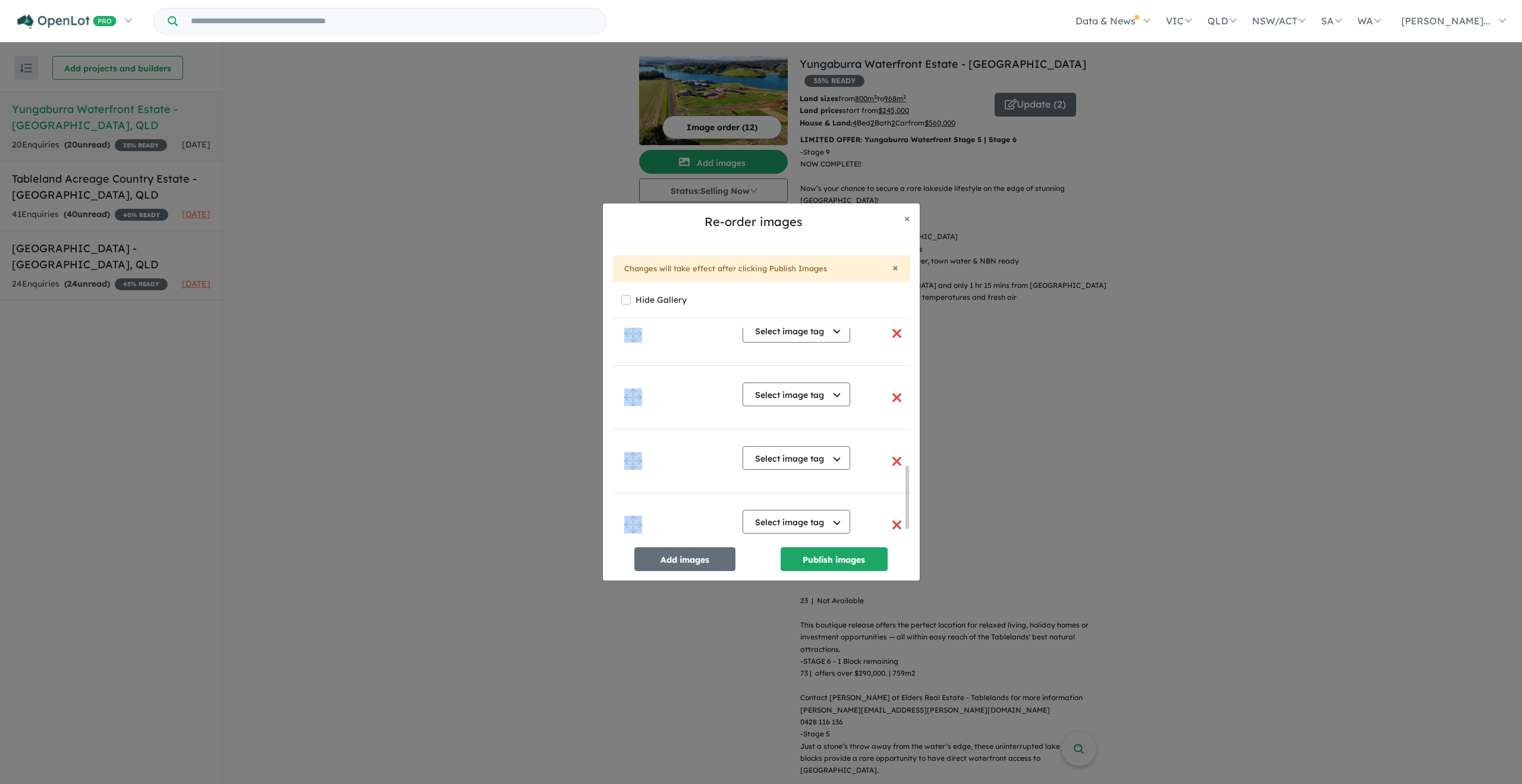
scroll to position [0, 0]
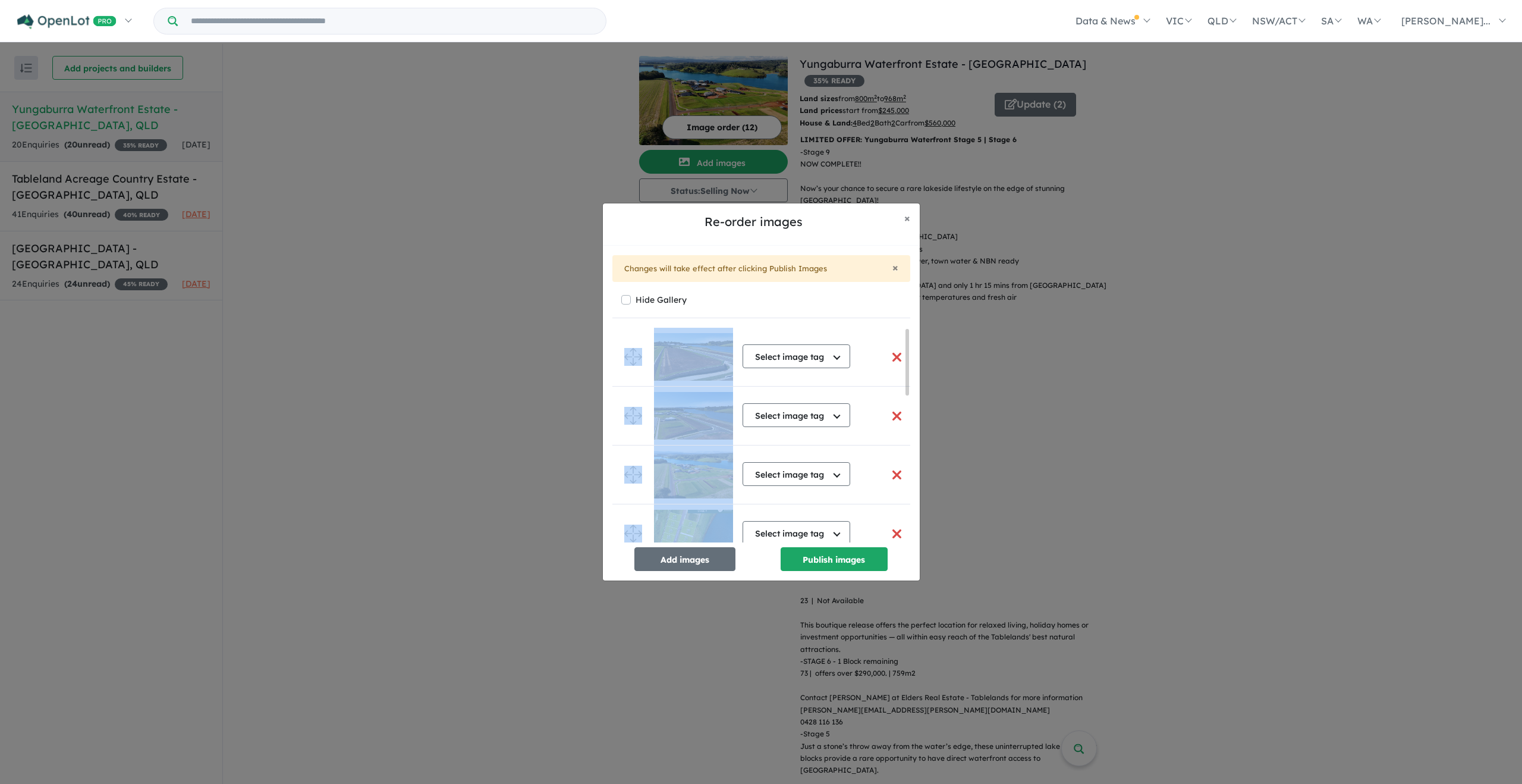
click at [637, 360] on ul "Select image tag Select image tag Aerial Location Map Masterplan Lifestyle Amen…" at bounding box center [765, 680] width 307 height 707
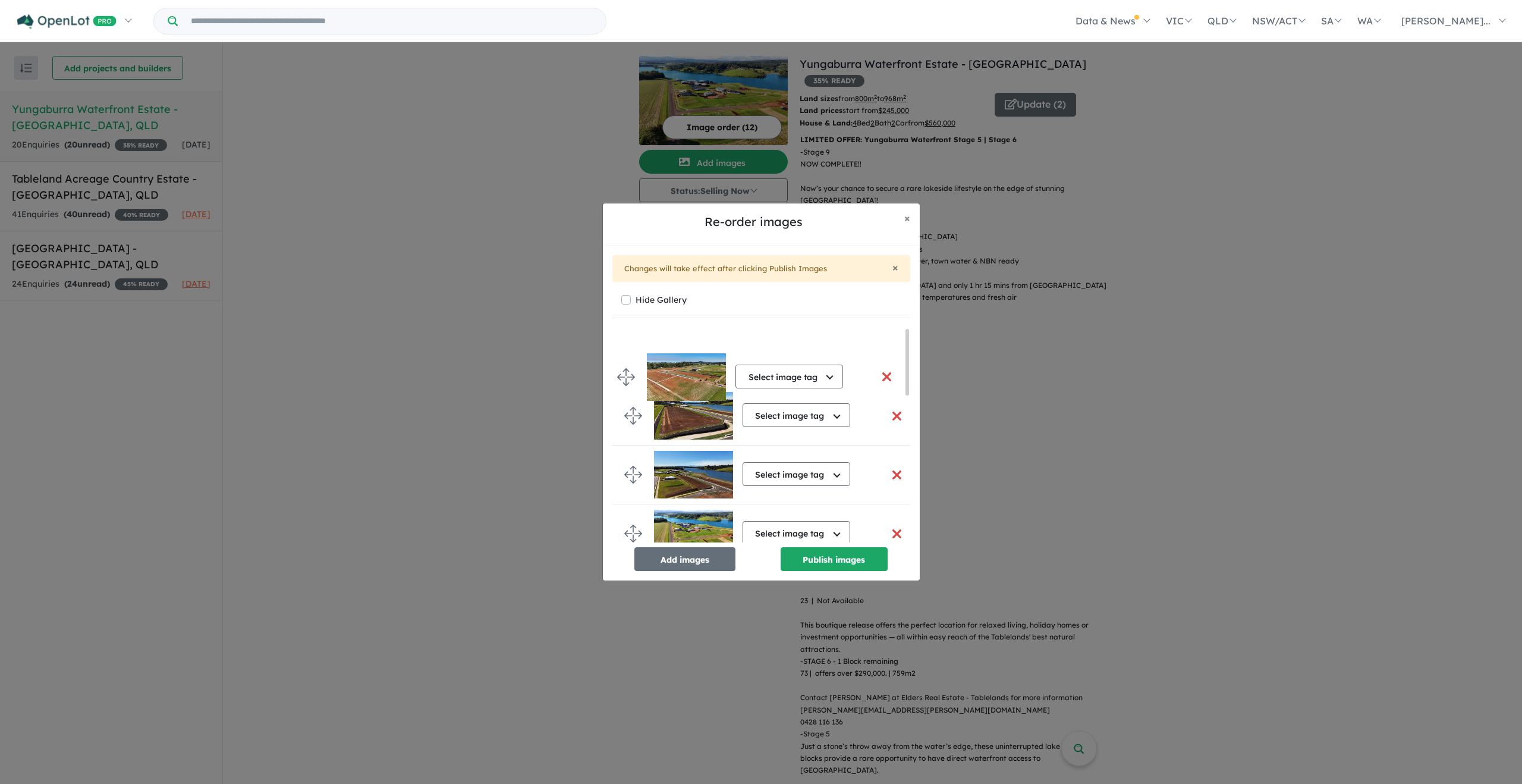
drag, startPoint x: 629, startPoint y: 513, endPoint x: 622, endPoint y: 372, distance: 141.2
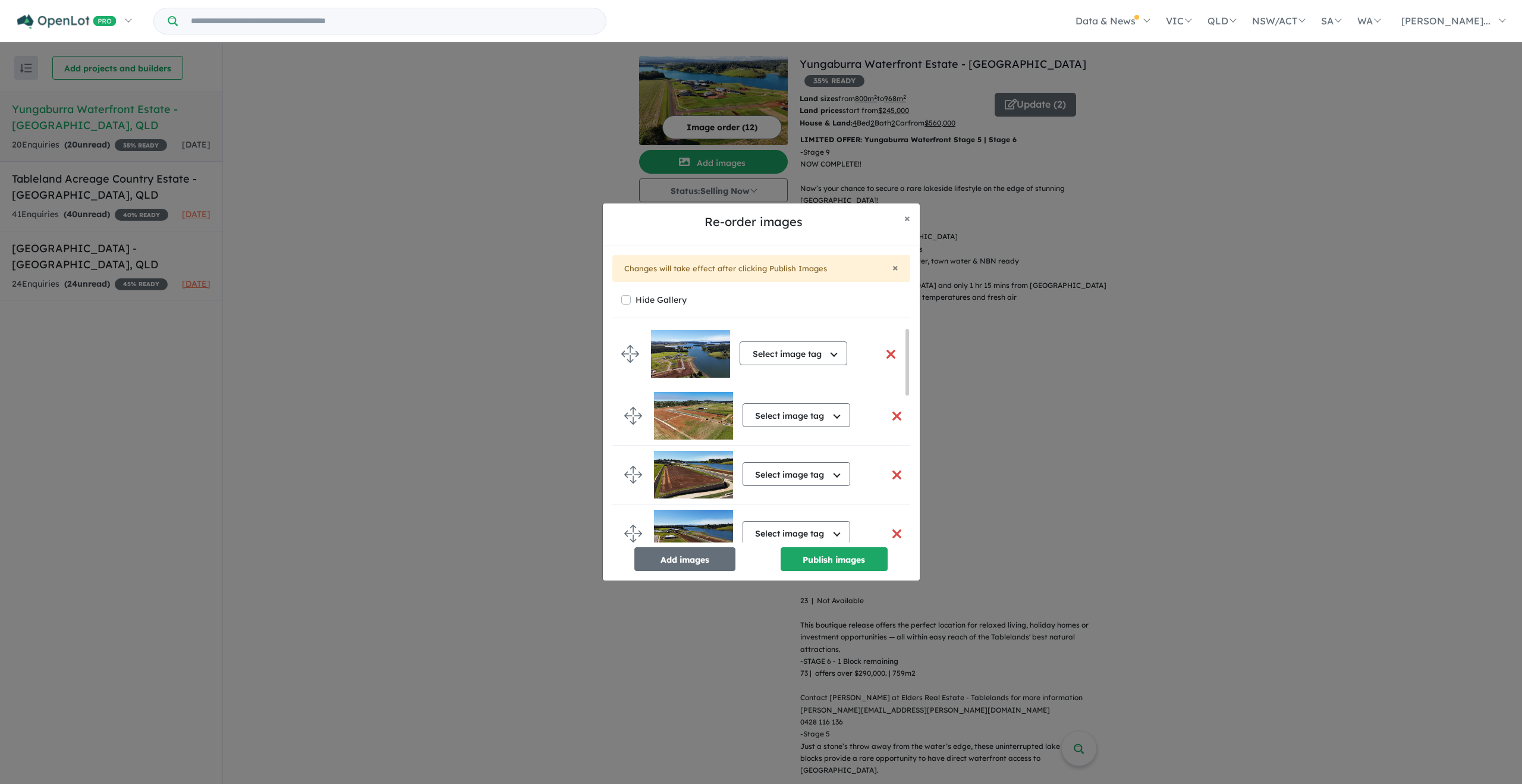
drag, startPoint x: 630, startPoint y: 519, endPoint x: 628, endPoint y: 355, distance: 164.0
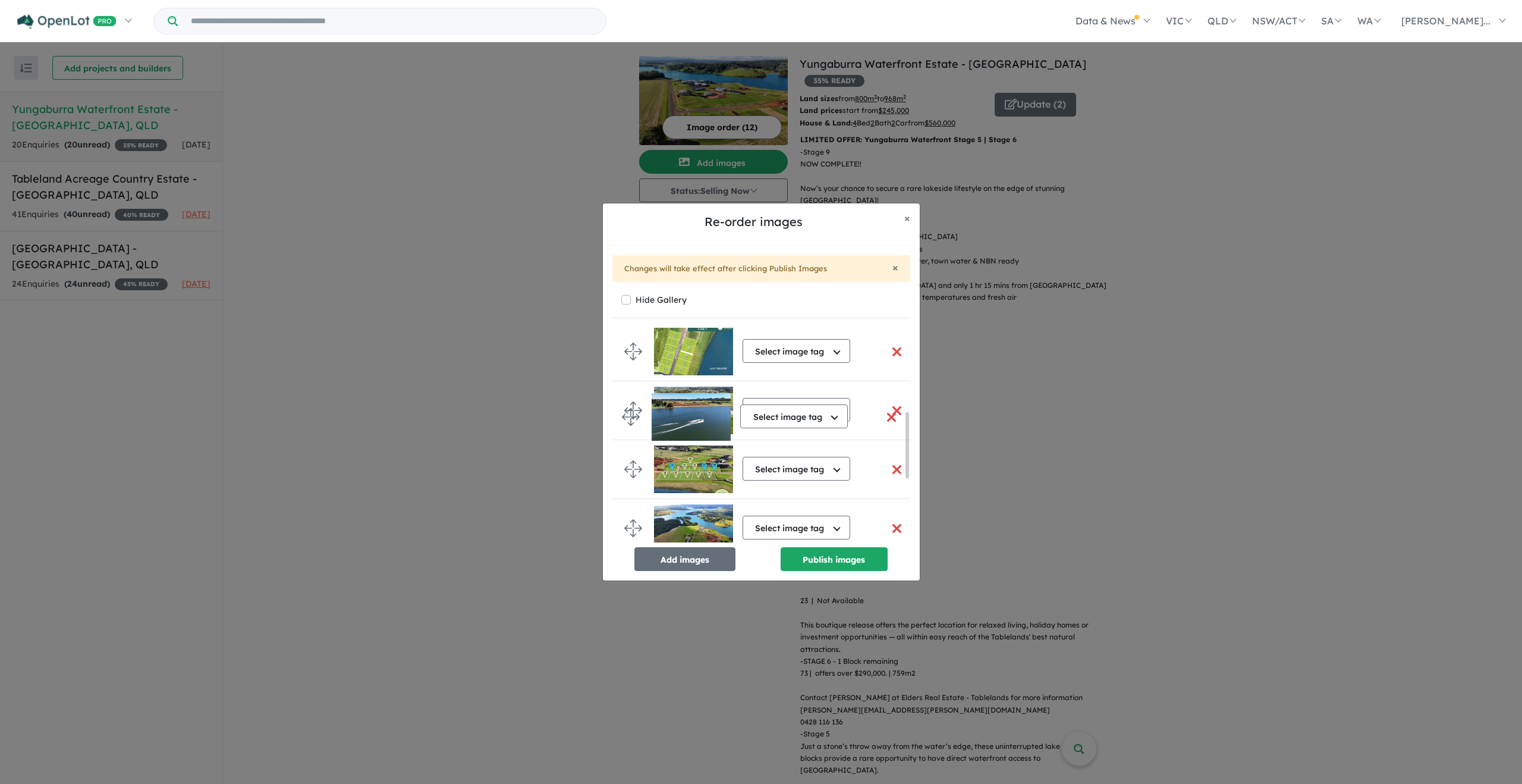
scroll to position [128, 0]
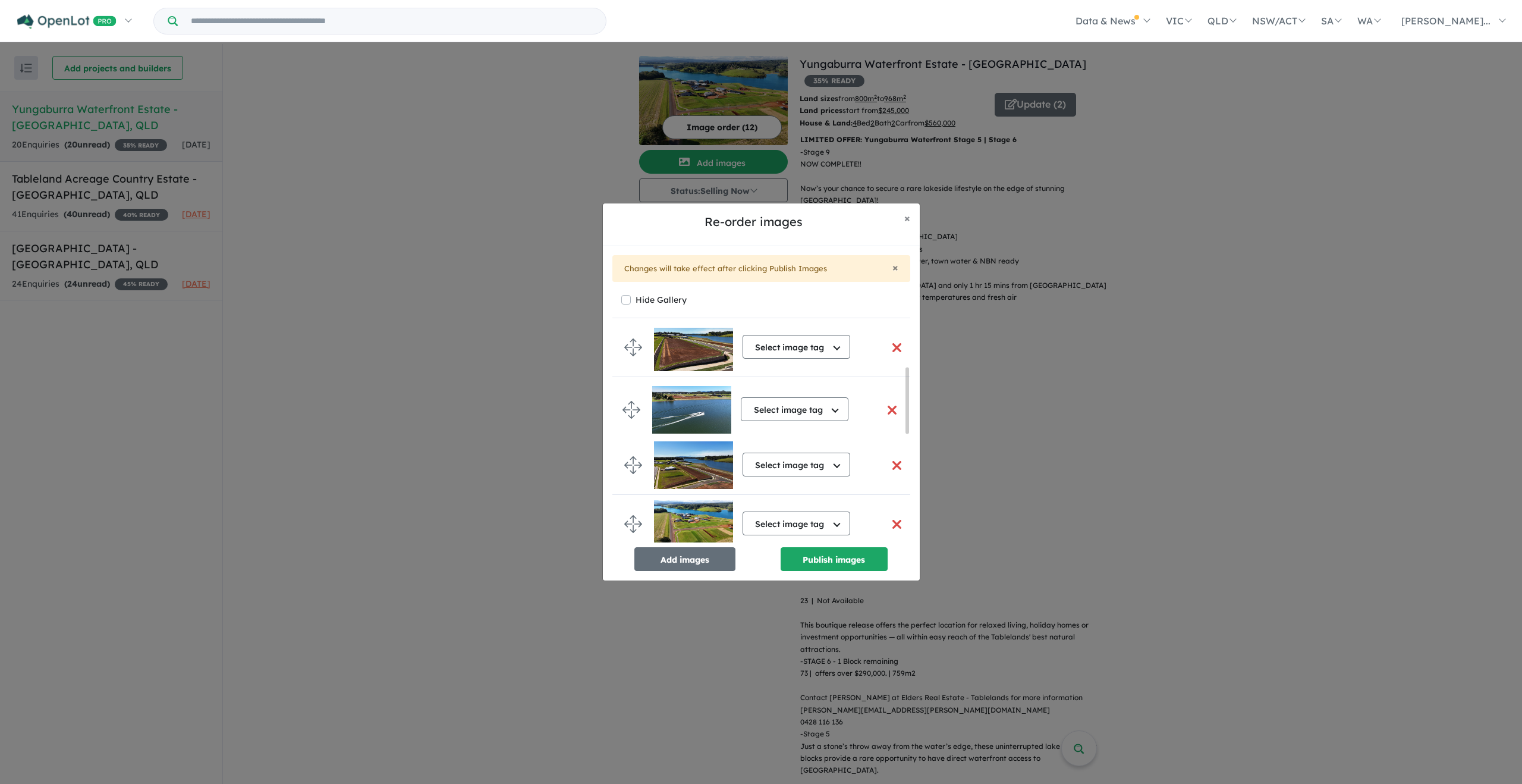
drag, startPoint x: 629, startPoint y: 517, endPoint x: 628, endPoint y: 409, distance: 108.0
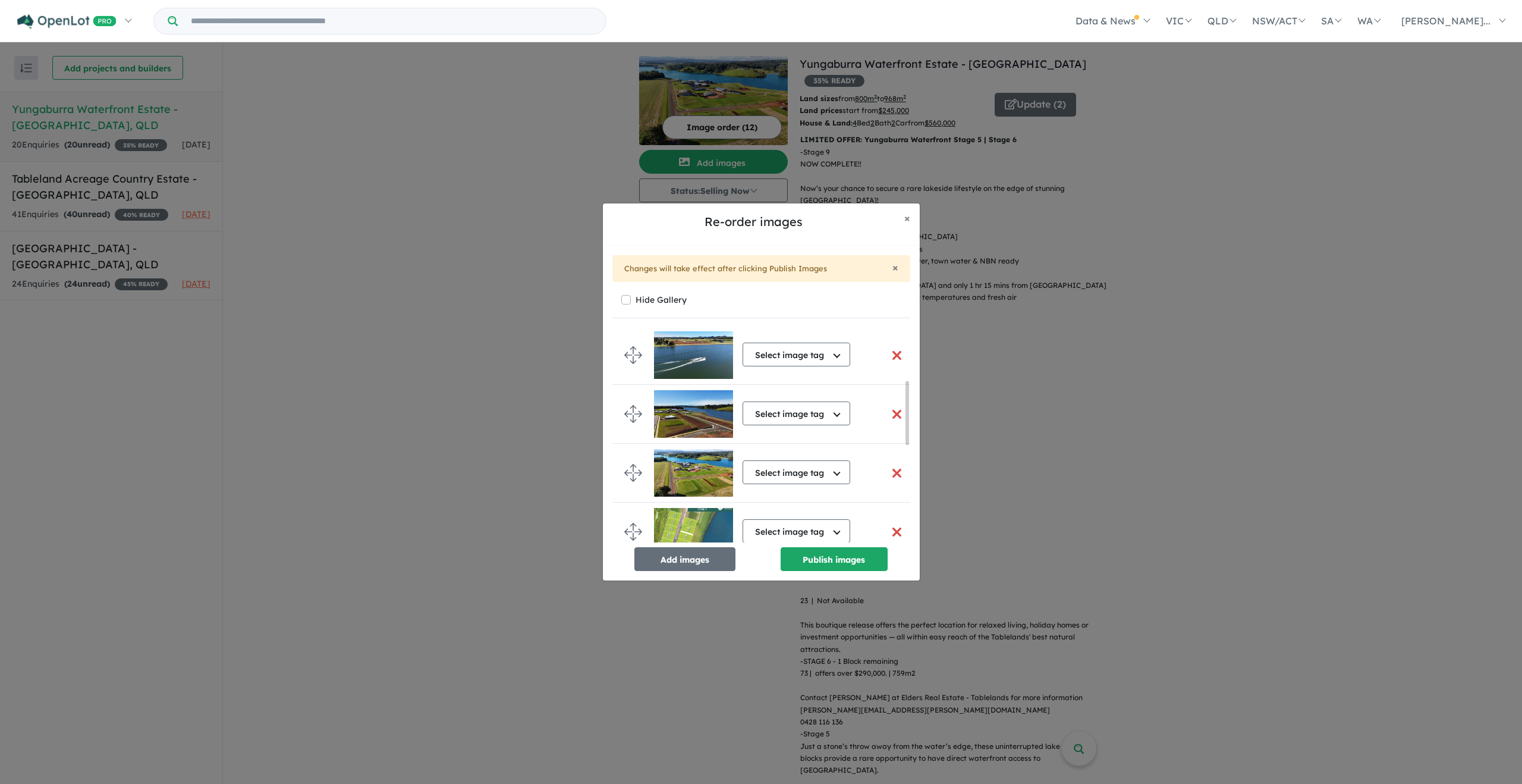
scroll to position [357, 0]
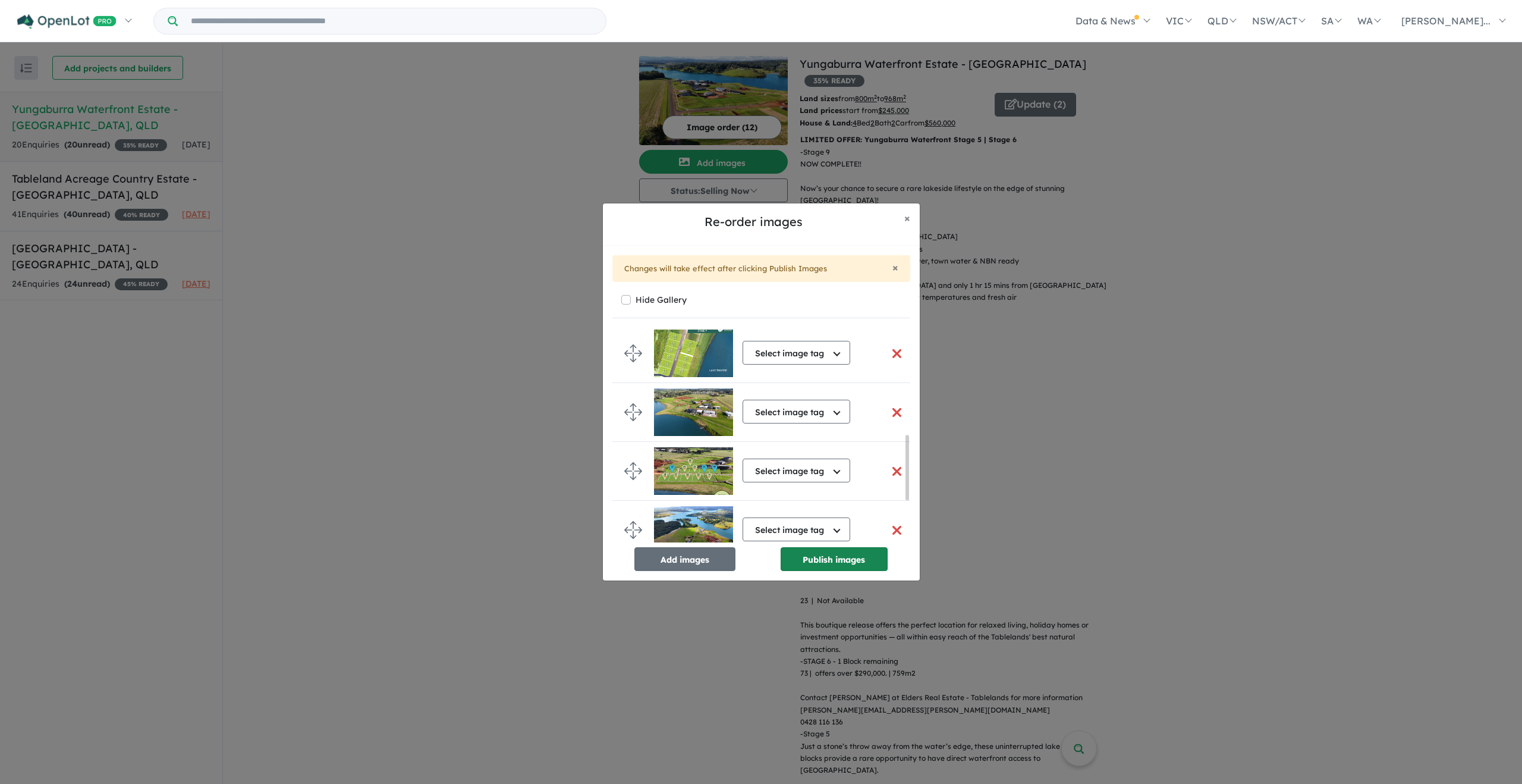
click at [809, 554] on button "Publish images" at bounding box center [834, 559] width 107 height 24
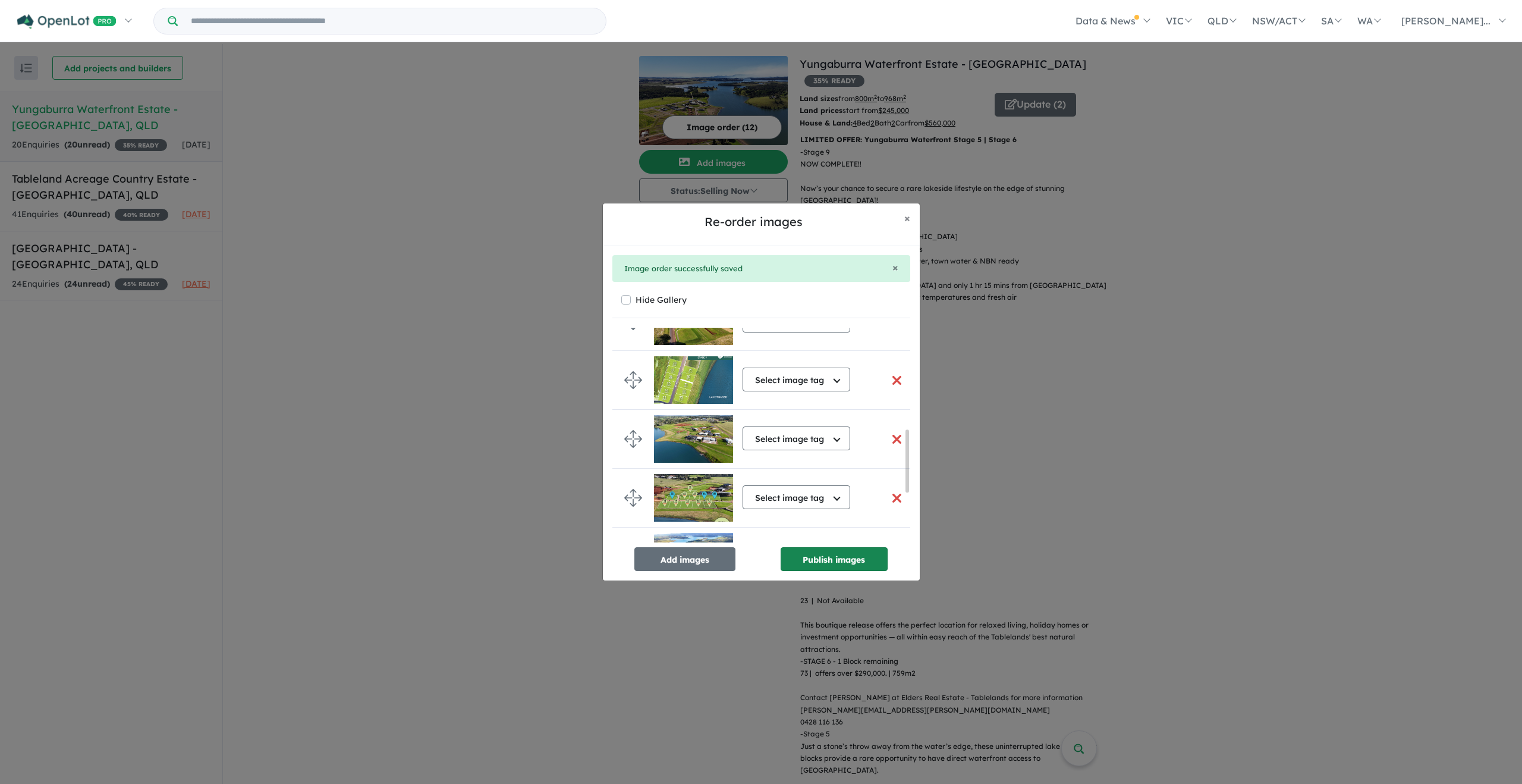
scroll to position [352, 0]
click at [911, 222] on button "× Close" at bounding box center [907, 218] width 25 height 30
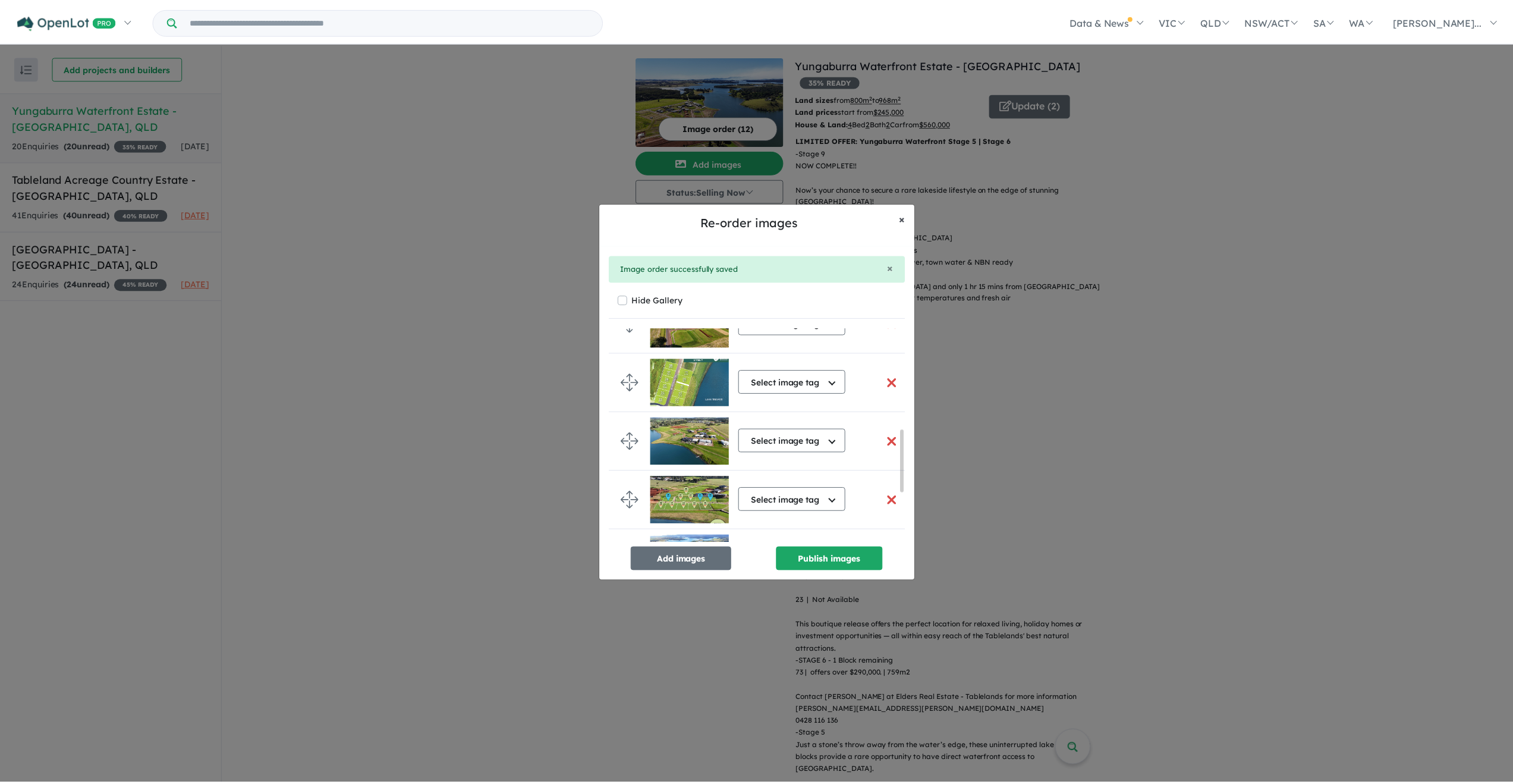
scroll to position [0, 0]
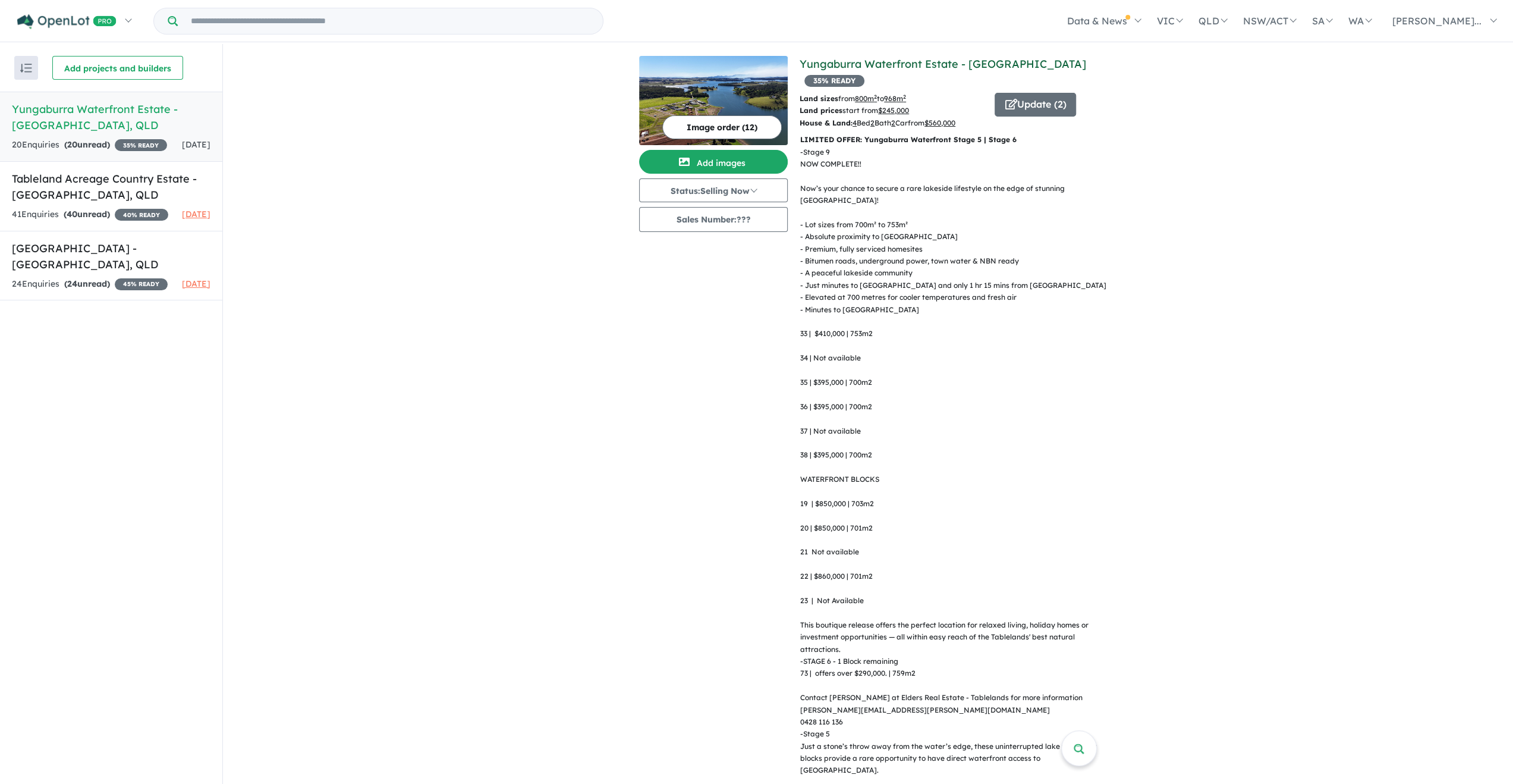
click at [835, 67] on link "Yungaburra Waterfront Estate - [GEOGRAPHIC_DATA]" at bounding box center [943, 63] width 286 height 14
click at [1005, 99] on icon "button" at bounding box center [1010, 104] width 12 height 11
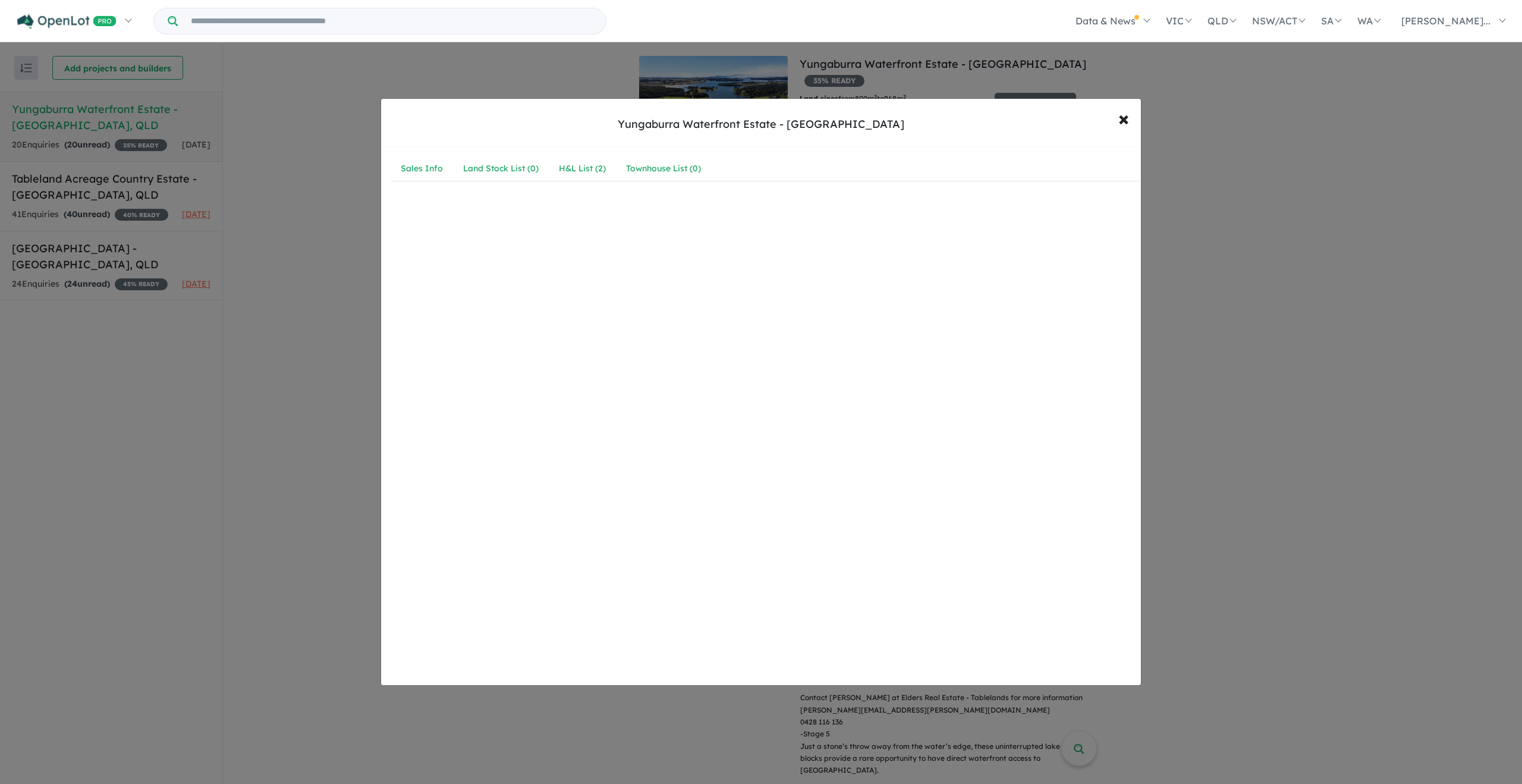
click at [640, 393] on div "Sales Info Land Stock List ( 0 ) H&L List ( 2 ) Townhouse List ( 0 )" at bounding box center [765, 421] width 769 height 548
click at [1119, 114] on span "×" at bounding box center [1124, 118] width 11 height 26
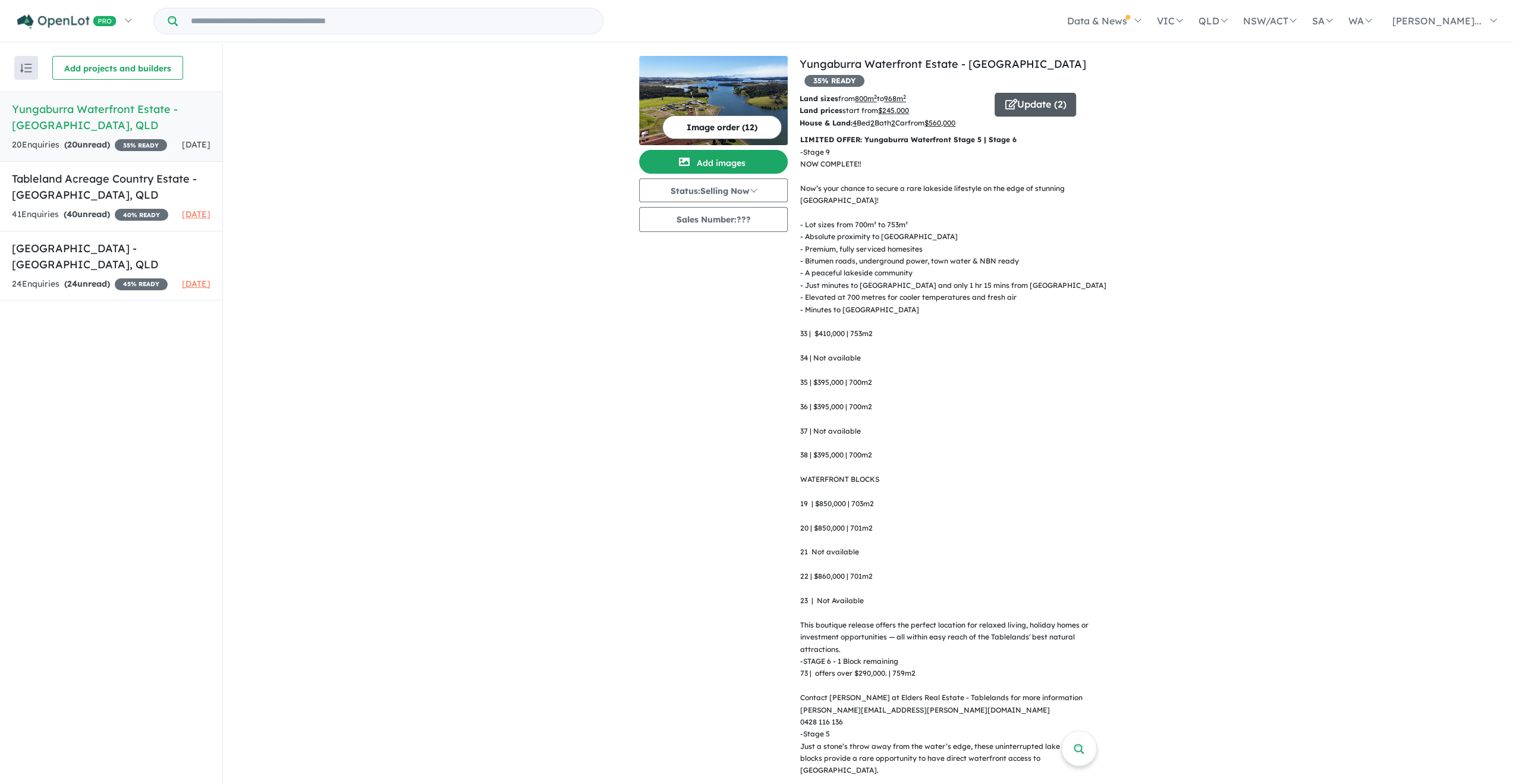
click at [1014, 93] on button "Update ( 2 )" at bounding box center [1035, 104] width 81 height 24
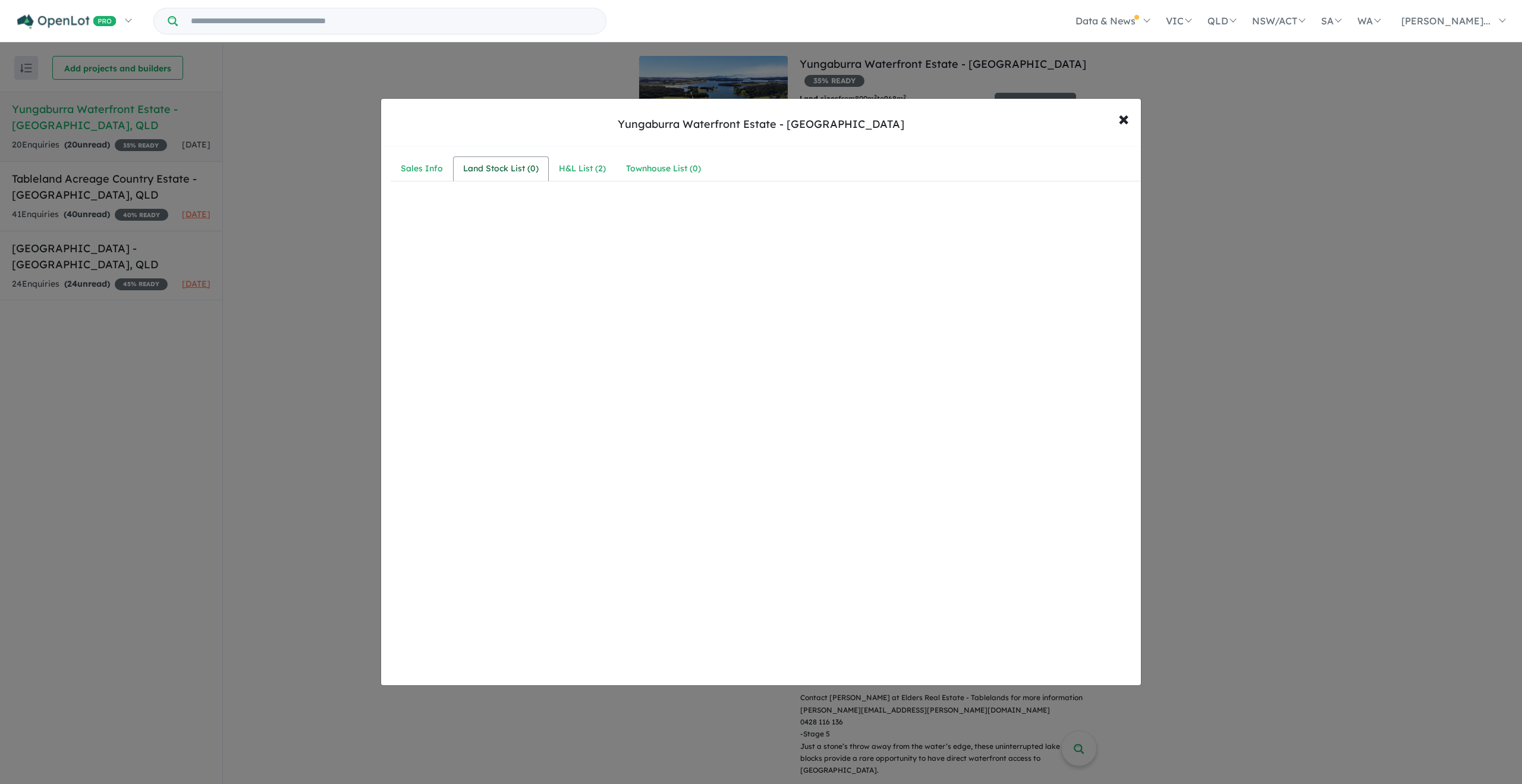
click at [513, 170] on div "Land Stock List ( 0 )" at bounding box center [501, 169] width 76 height 14
click at [434, 170] on div "Sales Info" at bounding box center [421, 169] width 42 height 14
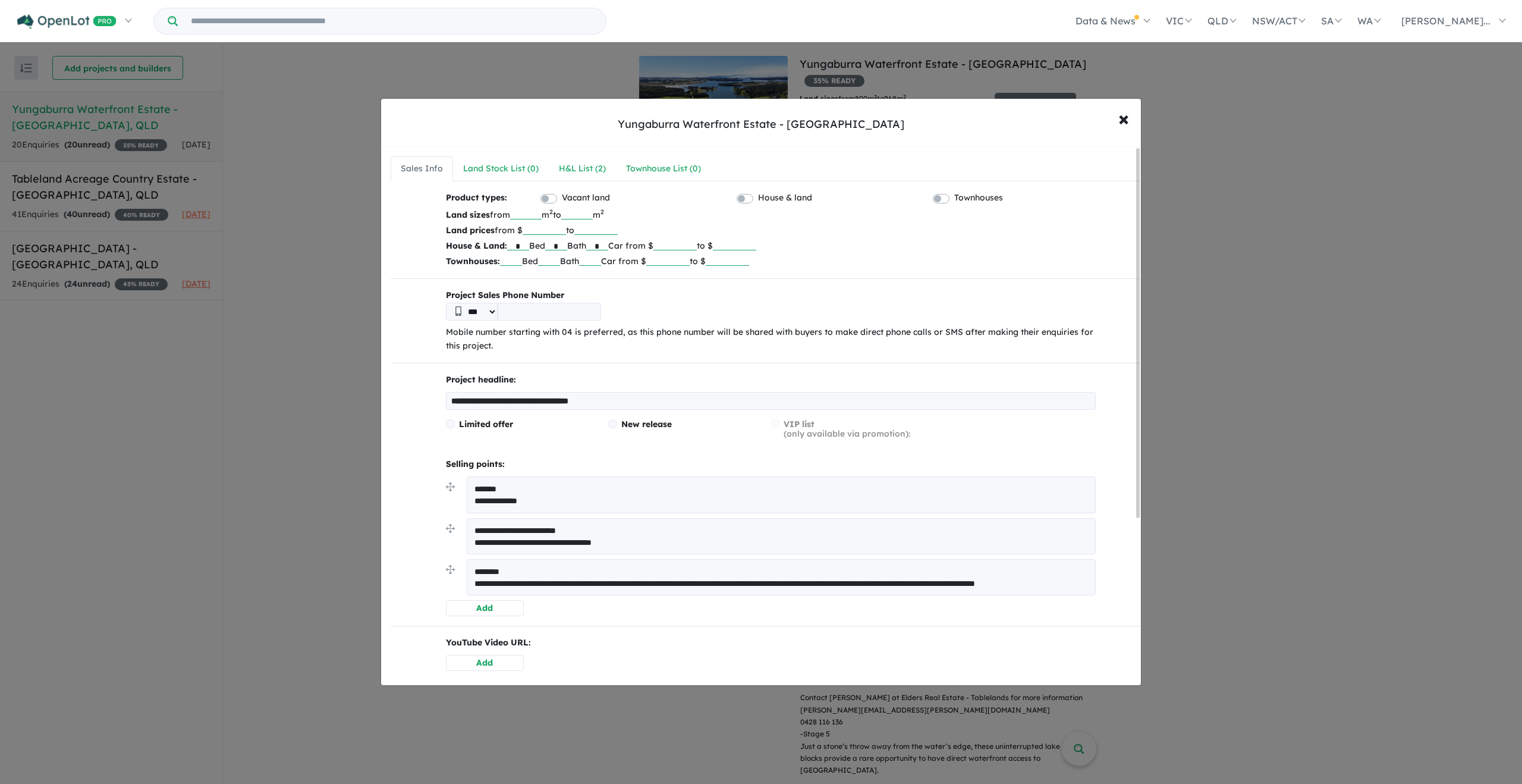
click at [483, 485] on textarea "**********" at bounding box center [781, 494] width 629 height 36
click at [1124, 121] on span "×" at bounding box center [1124, 118] width 11 height 26
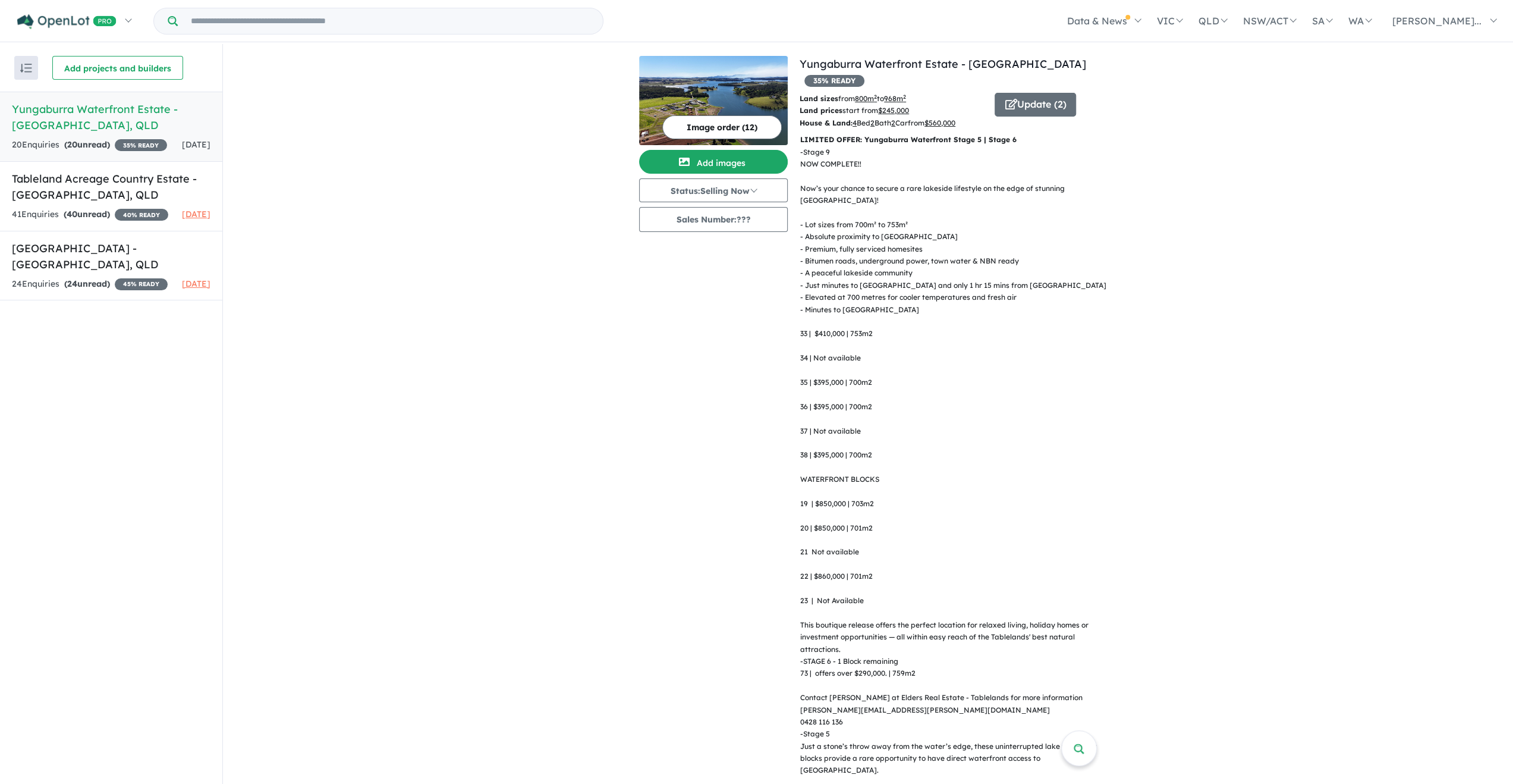
click at [955, 56] on h4 "View 3 projects in your account Yungaburra Waterfront Estate - [GEOGRAPHIC_DATA…" at bounding box center [948, 72] width 297 height 32
click at [942, 60] on link "Yungaburra Waterfront Estate - [GEOGRAPHIC_DATA]" at bounding box center [943, 63] width 286 height 14
